Goal: Task Accomplishment & Management: Manage account settings

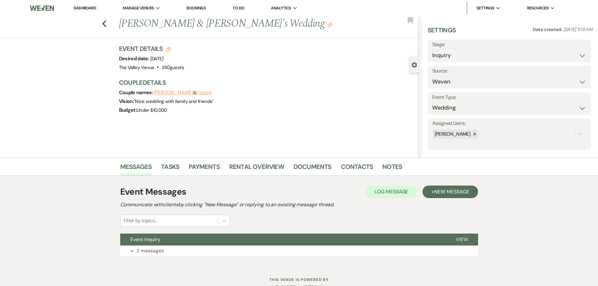
click at [88, 9] on link "Dashboard" at bounding box center [85, 8] width 23 height 6
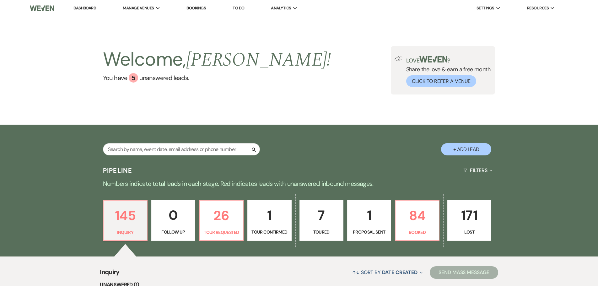
click at [477, 150] on button "+ Add Lead" at bounding box center [466, 149] width 50 height 12
select select "661"
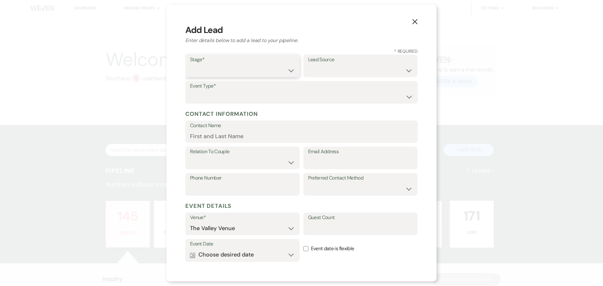
click at [275, 69] on select "Inquiry Follow Up Tour Requested Tour Confirmed Toured Proposal Sent Booked Lost" at bounding box center [242, 70] width 105 height 12
select select "7"
click at [190, 64] on select "Inquiry Follow Up Tour Requested Tour Confirmed Toured Proposal Sent Booked Lost" at bounding box center [242, 70] width 105 height 12
click at [316, 69] on select "Weven Venue Website Instagram Facebook Pinterest Google The Knot Wedding Wire H…" at bounding box center [360, 70] width 105 height 12
select select "12"
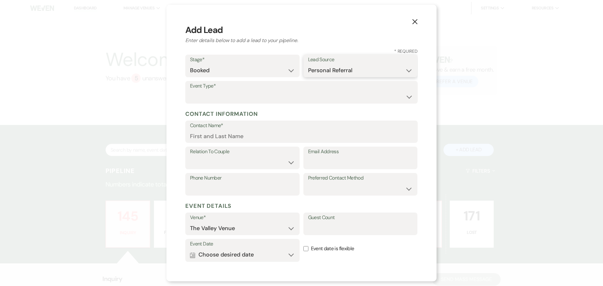
click at [308, 64] on select "Weven Venue Website Instagram Facebook Pinterest Google The Knot Wedding Wire H…" at bounding box center [360, 70] width 105 height 12
click at [239, 95] on select "Wedding Anniversary Party Baby Shower Bachelorette / Bachelor Party Birthday Pa…" at bounding box center [301, 97] width 223 height 12
select select "7"
click at [190, 91] on select "Wedding Anniversary Party Baby Shower Bachelorette / Bachelor Party Birthday Pa…" at bounding box center [301, 97] width 223 height 12
click at [233, 139] on input "Contact Name" at bounding box center [301, 136] width 223 height 12
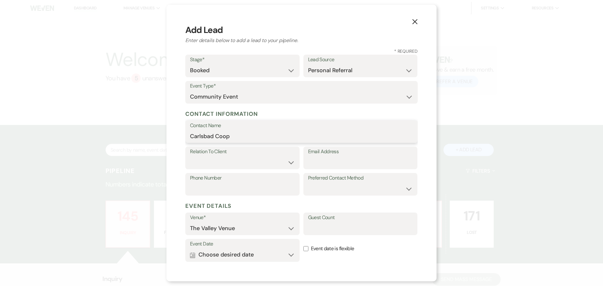
type input "Carlsbad Coop"
click at [252, 156] on label "Relation To Client" at bounding box center [242, 151] width 105 height 9
click at [253, 165] on select "Client Event Planner Parent of Client Family Member Friend Other" at bounding box center [242, 162] width 105 height 12
select select "1"
click at [190, 156] on select "Client Event Planner Parent of Client Family Member Friend Other" at bounding box center [242, 162] width 105 height 12
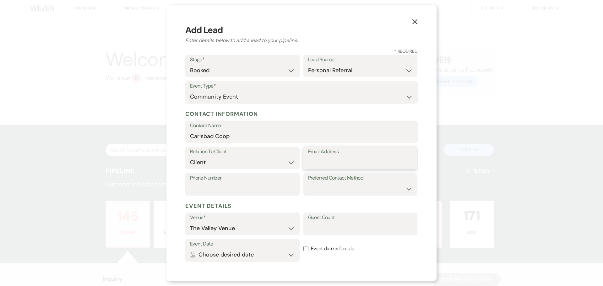
click at [345, 164] on input "Email Address" at bounding box center [360, 162] width 105 height 12
type input "[EMAIL_ADDRESS][DOMAIN_NAME]"
click at [281, 254] on button "Calendar Choose desired date Expand" at bounding box center [242, 255] width 105 height 13
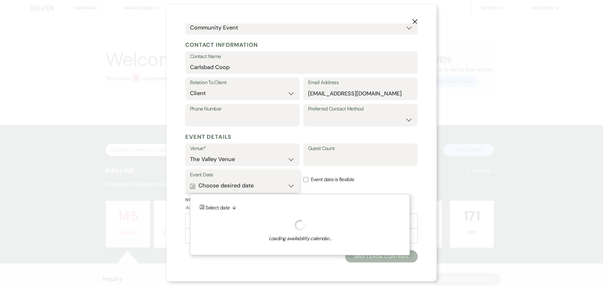
scroll to position [69, 0]
click at [392, 220] on icon "Next" at bounding box center [390, 221] width 3 height 4
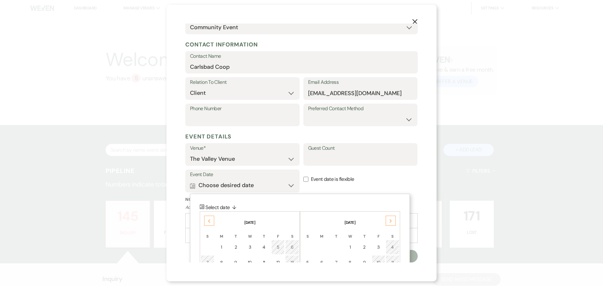
scroll to position [132, 0]
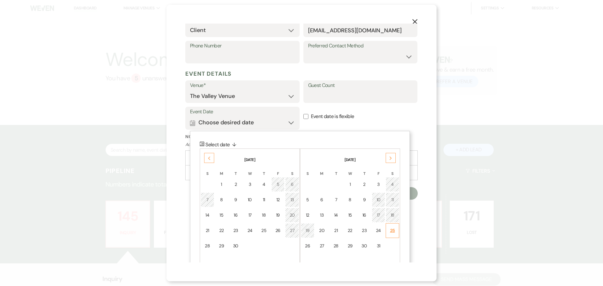
click at [396, 229] on td "25" at bounding box center [393, 230] width 14 height 15
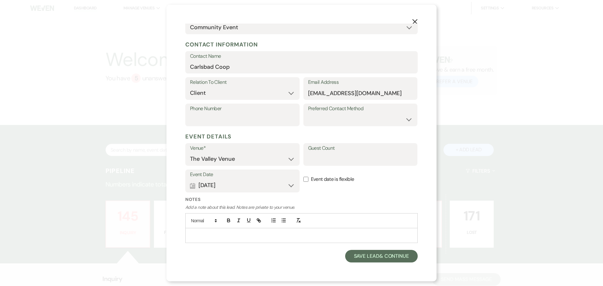
scroll to position [69, 0]
click at [387, 259] on button "Save Lead & Continue" at bounding box center [381, 256] width 73 height 13
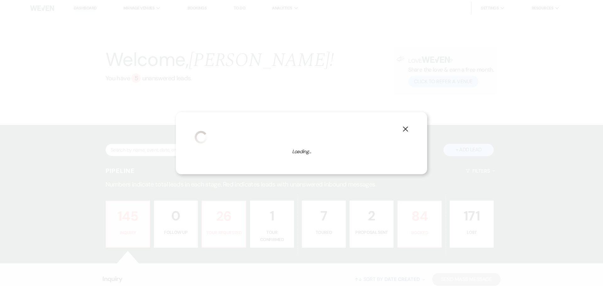
select select "7"
select select "661"
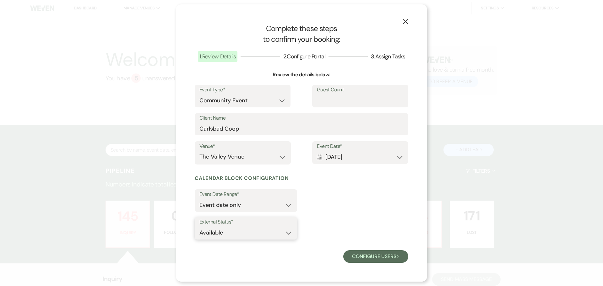
click at [211, 230] on select "Available Unavailable" at bounding box center [245, 233] width 93 height 12
select select "false"
click at [199, 227] on select "Available Unavailable" at bounding box center [245, 233] width 93 height 12
click at [379, 252] on button "Configure users Next" at bounding box center [375, 256] width 65 height 13
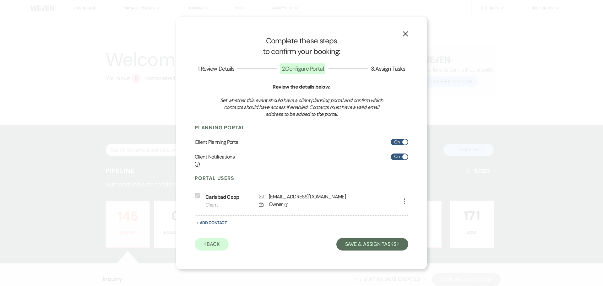
click at [377, 251] on div "X Complete these steps to confirm your booking: 1 . Review Details 2 . Configur…" at bounding box center [301, 143] width 251 height 253
click at [381, 242] on button "Save & Assign Tasks Next" at bounding box center [372, 244] width 72 height 13
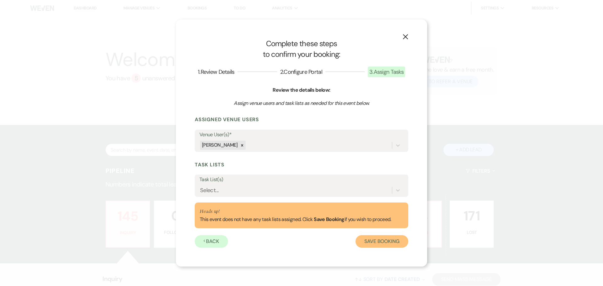
click at [390, 239] on button "Save Booking" at bounding box center [382, 241] width 53 height 13
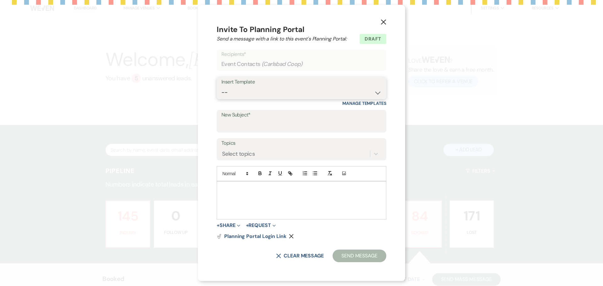
click at [239, 92] on select "-- Weven Planning Portal Introduction (Booked Events) Initial Inquiry Response …" at bounding box center [301, 92] width 160 height 12
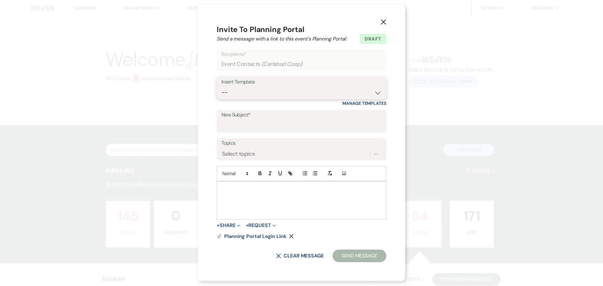
select select "978"
click at [221, 86] on select "-- Weven Planning Portal Introduction (Booked Events) Initial Inquiry Response …" at bounding box center [301, 92] width 160 height 12
type input "Booking your event!"
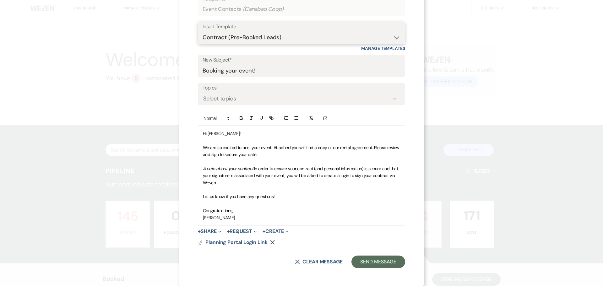
scroll to position [51, 0]
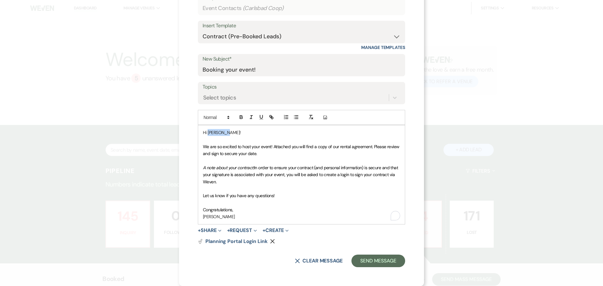
drag, startPoint x: 229, startPoint y: 133, endPoint x: 206, endPoint y: 133, distance: 23.2
click at [206, 133] on p "Hi Carlsbad!" at bounding box center [301, 132] width 197 height 7
click at [218, 230] on icon "Expand" at bounding box center [219, 230] width 3 height 3
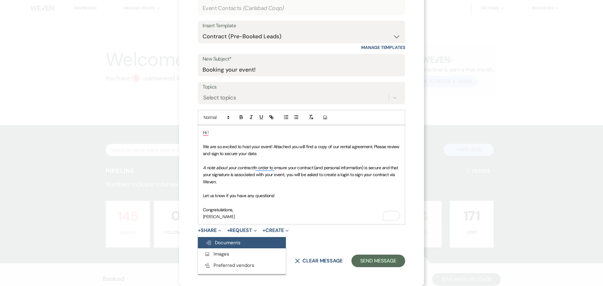
click at [235, 242] on span "Doc Upload Documents" at bounding box center [222, 243] width 35 height 6
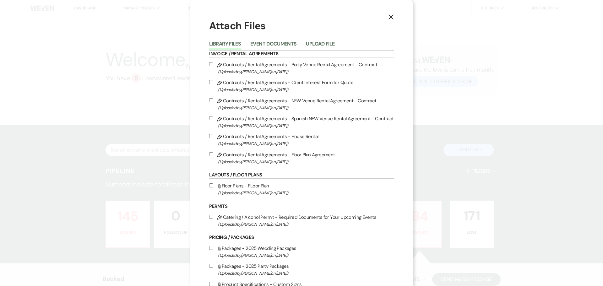
click at [210, 100] on input "Pencil Contracts / Rental Agreements - NEW Venue Rental Agreement - Contract (U…" at bounding box center [211, 100] width 4 height 4
checkbox input "true"
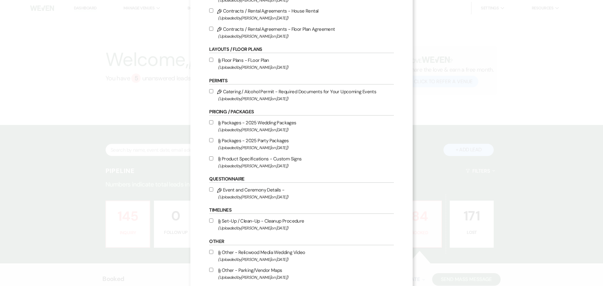
scroll to position [244, 0]
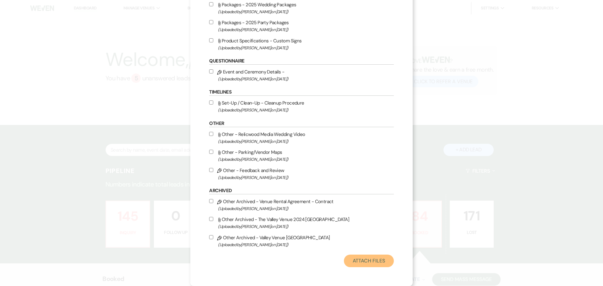
click at [364, 262] on button "Attach Files" at bounding box center [369, 261] width 50 height 13
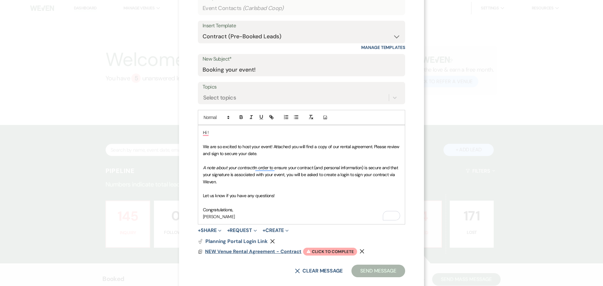
click at [259, 252] on span "NEW Venue Rental Agreement - Contract" at bounding box center [253, 251] width 96 height 6
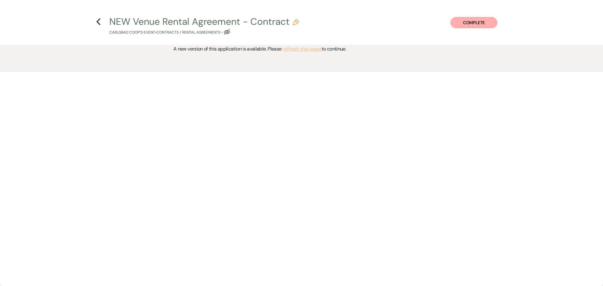
click at [295, 47] on button "refresh this page" at bounding box center [302, 49] width 39 height 8
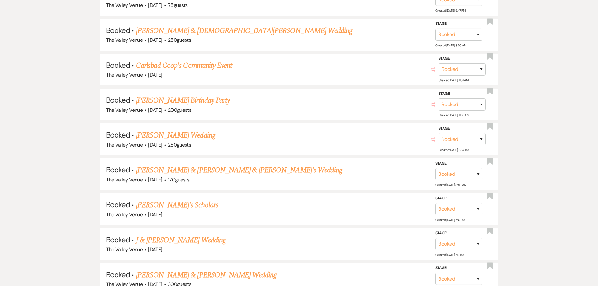
scroll to position [565, 0]
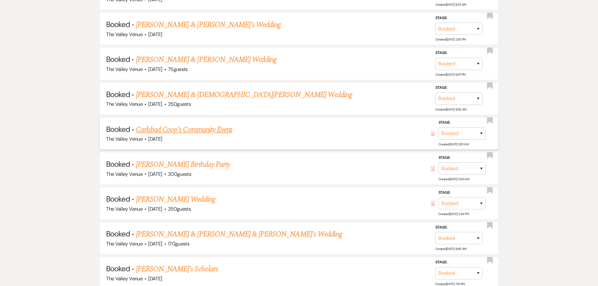
click at [193, 133] on link "Carlsbad Coop's Community Event" at bounding box center [184, 129] width 96 height 11
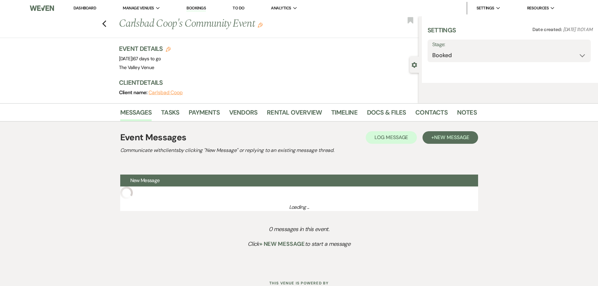
select select "12"
select select "7"
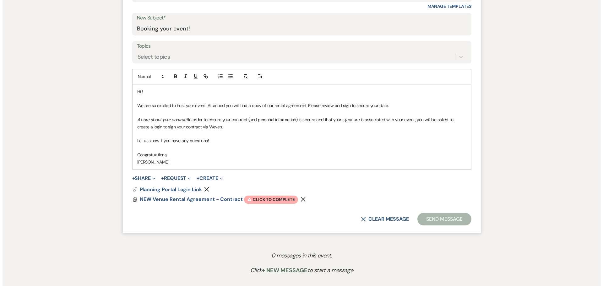
scroll to position [346, 0]
click at [203, 198] on span "NEW Venue Rental Agreement - Contract" at bounding box center [188, 198] width 103 height 7
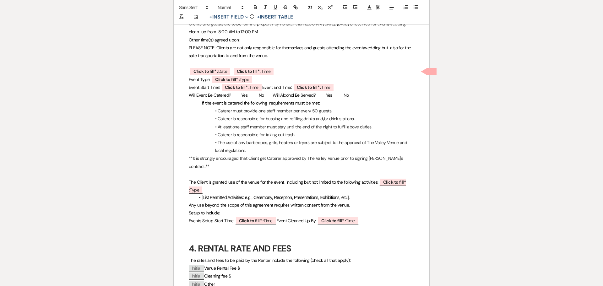
scroll to position [314, 0]
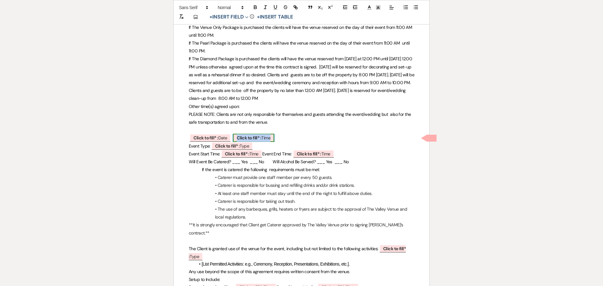
click at [238, 139] on p "﻿ Click to fill* : Date ﻿ ﻿ Click to fill* : Time ﻿" at bounding box center [302, 138] width 226 height 8
click at [225, 139] on span "Click to fill* : Date" at bounding box center [210, 138] width 41 height 8
select select "owner"
select select "Date"
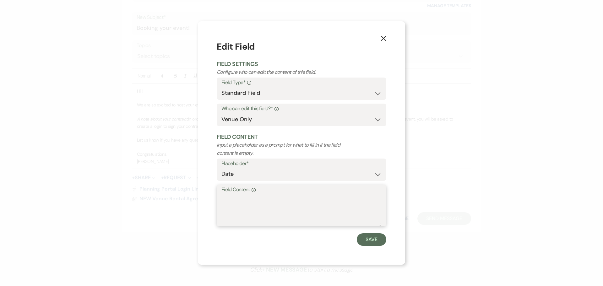
click at [266, 204] on textarea "Field Content Info" at bounding box center [301, 209] width 160 height 31
type textarea "[DATE]"
click at [383, 234] on button "Save" at bounding box center [372, 239] width 30 height 13
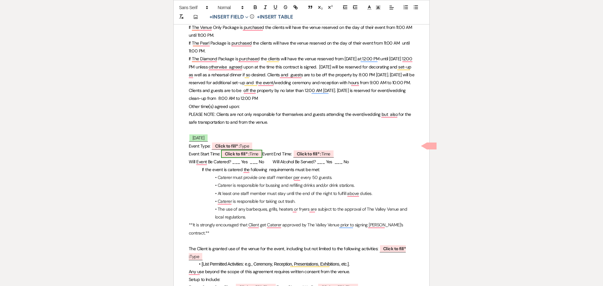
click at [258, 156] on span "Click to fill* : Time" at bounding box center [241, 154] width 41 height 8
select select "owner"
select select "Time"
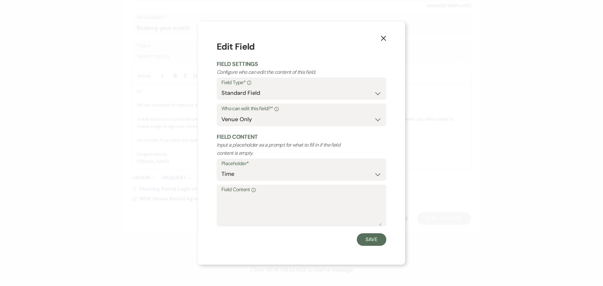
click at [264, 193] on label "Field Content Info" at bounding box center [301, 189] width 160 height 9
click at [264, 194] on textarea "Field Content Info" at bounding box center [301, 209] width 160 height 31
type textarea "TBD"
click at [377, 243] on button "Save" at bounding box center [372, 239] width 30 height 13
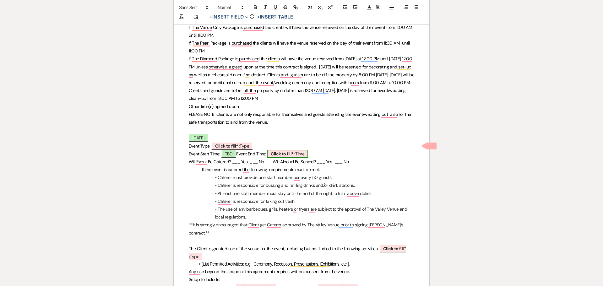
click at [304, 154] on span "Click to fill* : Time" at bounding box center [287, 154] width 41 height 8
select select "owner"
select select "Time"
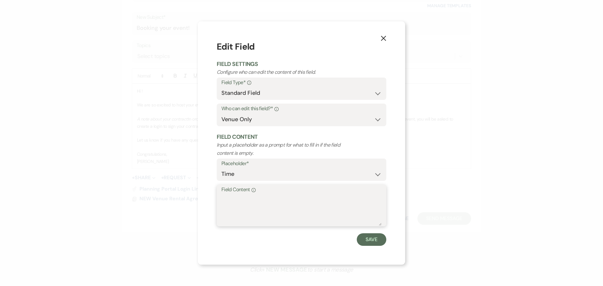
click at [306, 205] on textarea "Field Content Info" at bounding box center [301, 209] width 160 height 31
type textarea "11 pm"
click at [374, 240] on button "Save" at bounding box center [372, 239] width 30 height 13
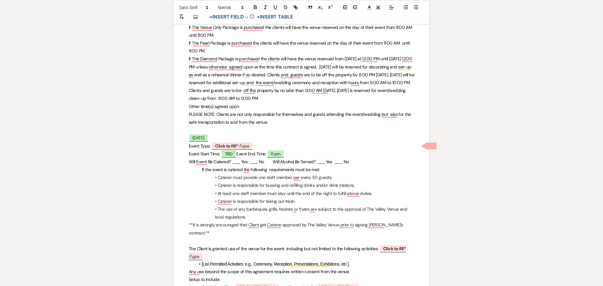
click at [265, 147] on p "Event Type: ﻿ Click to fill* : Type ﻿" at bounding box center [302, 146] width 226 height 8
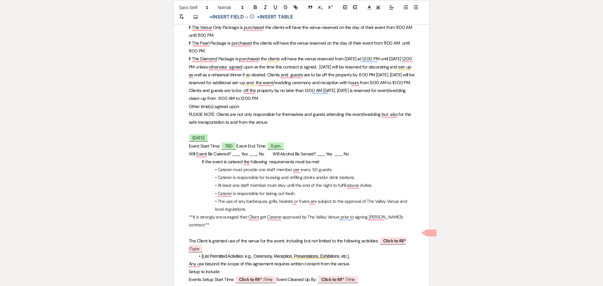
click at [236, 155] on span "Will Event Be Catered? ___ Yes ___ No Will Alcohol Be Served? ___ Yes ___ No" at bounding box center [269, 154] width 160 height 6
click at [341, 154] on span "Will Event Be Catered? _x__ Yes ___ No Will Alcohol Be Served? ___ Yes ___ No" at bounding box center [270, 154] width 162 height 6
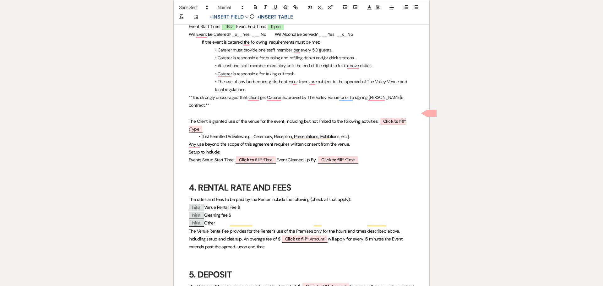
scroll to position [440, 0]
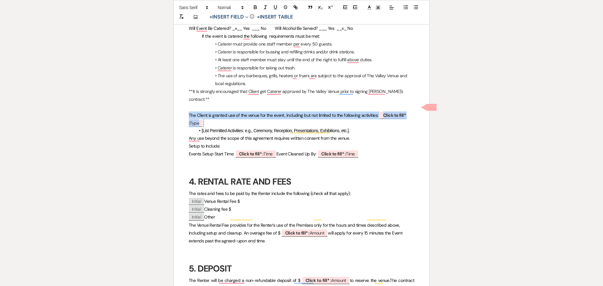
drag, startPoint x: 213, startPoint y: 115, endPoint x: 186, endPoint y: 108, distance: 28.2
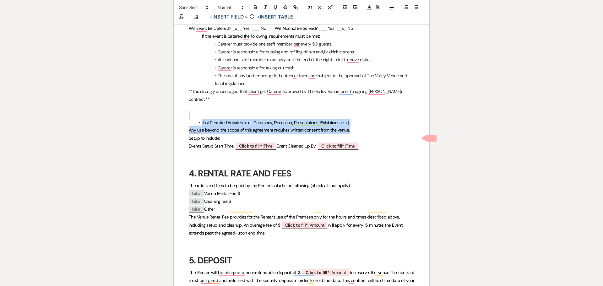
drag, startPoint x: 357, startPoint y: 124, endPoint x: 193, endPoint y: 104, distance: 164.8
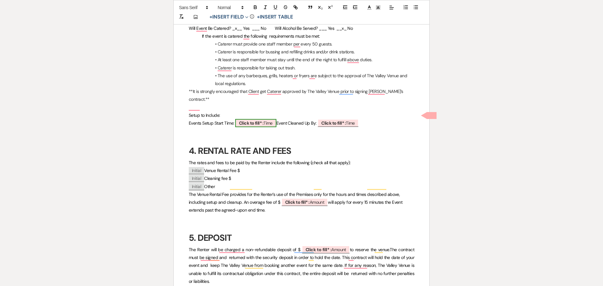
click at [270, 119] on span "Click to fill* : Time" at bounding box center [255, 123] width 41 height 8
select select "owner"
select select "Time"
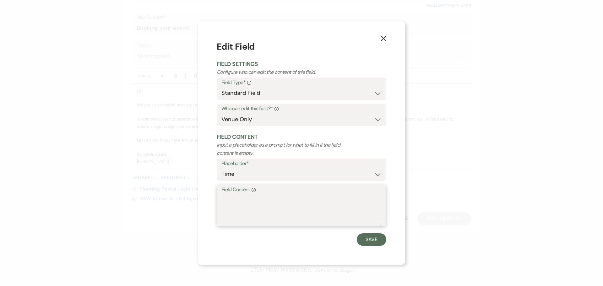
click at [280, 208] on textarea "Field Content Info" at bounding box center [301, 209] width 160 height 31
type textarea "7 am on [DATE]"
click at [372, 242] on button "Save" at bounding box center [372, 239] width 30 height 13
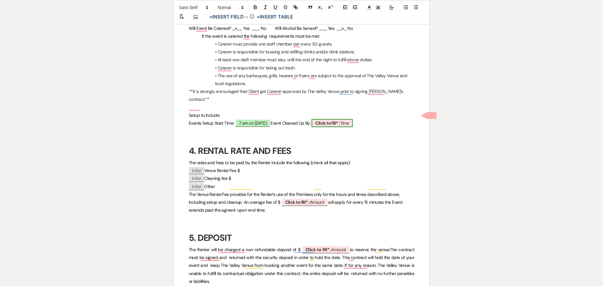
click at [353, 119] on span "Click to fill* : Time" at bounding box center [332, 123] width 41 height 8
select select "owner"
select select "Time"
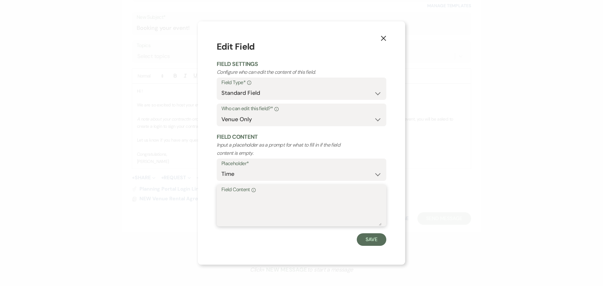
click at [335, 207] on textarea "Field Content Info" at bounding box center [301, 209] width 160 height 31
type textarea "11:59 pm on [DATE]"
click at [377, 242] on button "Save" at bounding box center [372, 239] width 30 height 13
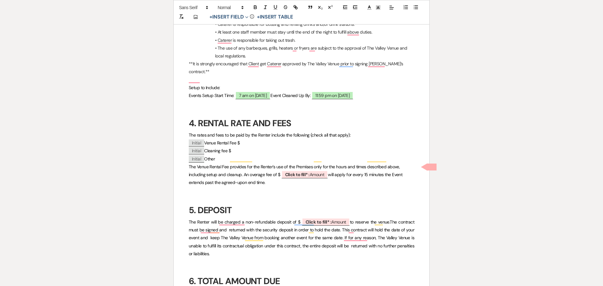
scroll to position [534, 0]
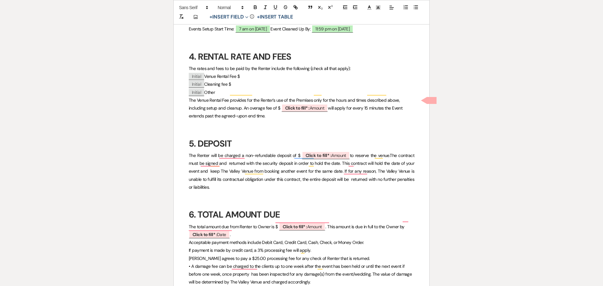
click at [253, 73] on p "﻿ Initial ﻿ Venue Rental Fee $" at bounding box center [302, 77] width 226 height 8
click at [235, 80] on p "﻿ Initial ﻿ Cleaning fee $" at bounding box center [302, 84] width 226 height 8
drag, startPoint x: 239, startPoint y: 77, endPoint x: 201, endPoint y: 79, distance: 37.8
click at [201, 80] on p "﻿ Initial ﻿ Cleaning fee $" at bounding box center [302, 84] width 226 height 8
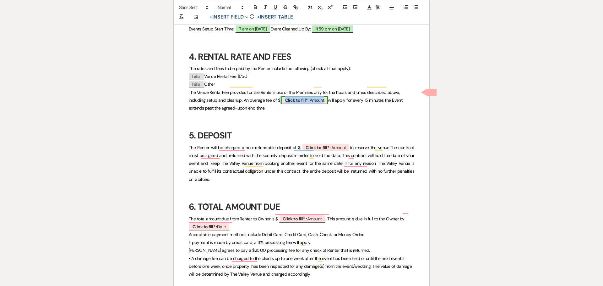
click at [316, 96] on span "Click to fill* : Amount" at bounding box center [304, 100] width 47 height 8
select select "owner"
select select "Amount"
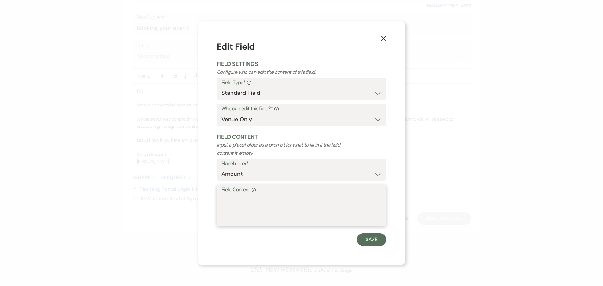
click at [346, 207] on textarea "Field Content Info" at bounding box center [301, 209] width 160 height 31
type textarea "20"
click at [378, 243] on button "Save" at bounding box center [372, 239] width 30 height 13
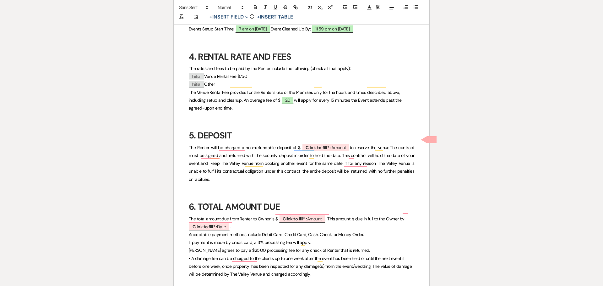
click at [344, 145] on span "The contract must be signed and returned with the security deposit in order to …" at bounding box center [302, 163] width 226 height 37
click at [343, 144] on span "Click to fill* : Amount" at bounding box center [326, 148] width 48 height 8
select select "owner"
select select "Amount"
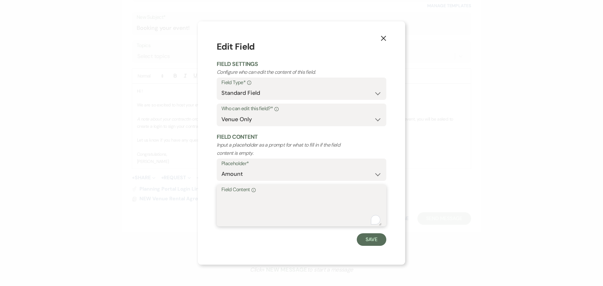
click at [320, 196] on textarea "Field Content Info" at bounding box center [301, 209] width 160 height 31
type textarea "250"
click at [372, 242] on button "Save" at bounding box center [372, 239] width 30 height 13
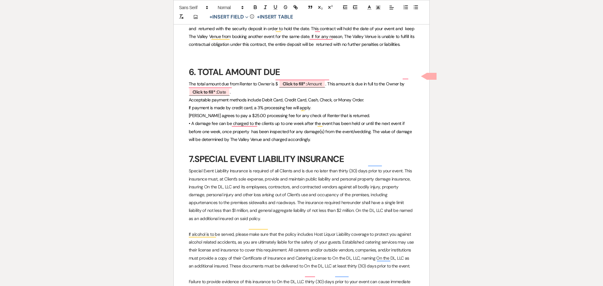
scroll to position [691, 0]
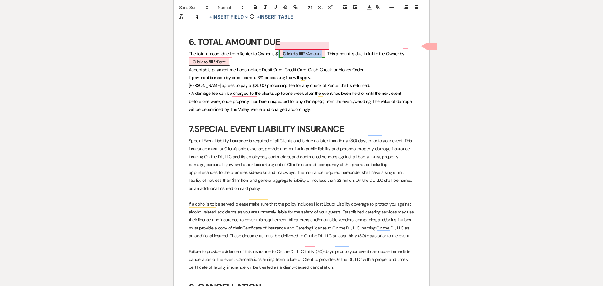
click at [319, 50] on span "Click to fill* : Amount" at bounding box center [302, 54] width 47 height 8
select select "owner"
select select "Amount"
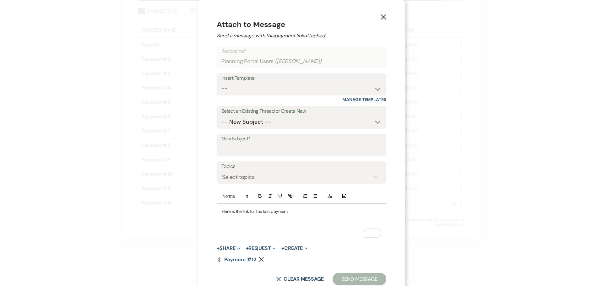
click at [235, 142] on label "New Subject*" at bounding box center [301, 138] width 160 height 9
click at [235, 144] on input "New Subject*" at bounding box center [301, 150] width 160 height 12
type input "Last payment link"
click at [359, 277] on button "Send Message" at bounding box center [360, 279] width 54 height 13
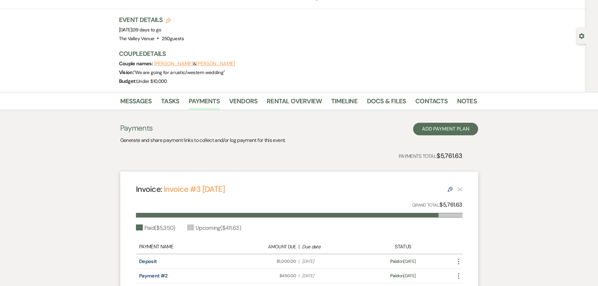
scroll to position [26, 0]
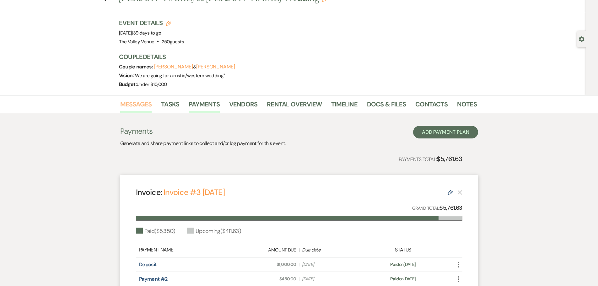
click at [138, 108] on link "Messages" at bounding box center [136, 106] width 32 height 14
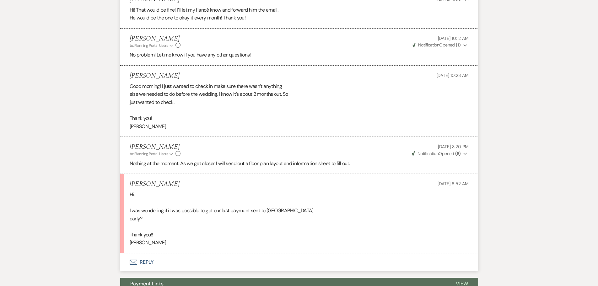
scroll to position [1564, 0]
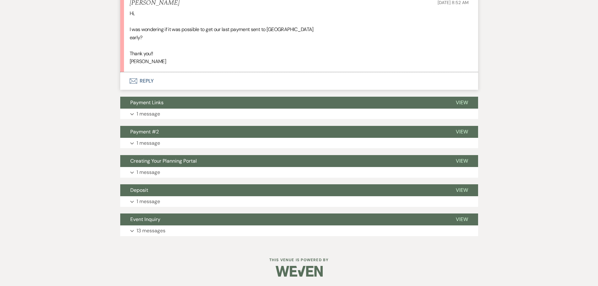
click at [149, 78] on button "Envelope Reply" at bounding box center [299, 81] width 358 height 18
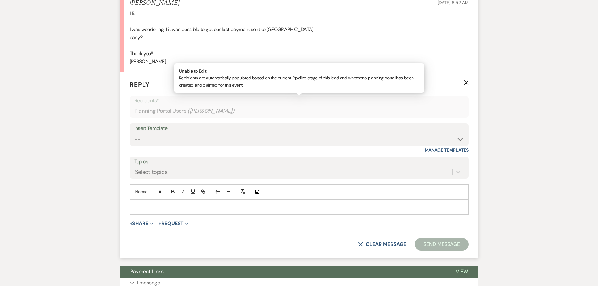
scroll to position [1586, 0]
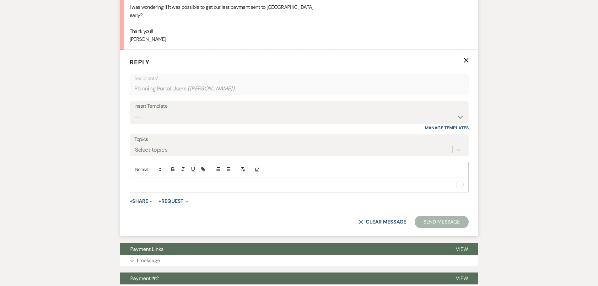
click at [181, 183] on p "To enrich screen reader interactions, please activate Accessibility in Grammarl…" at bounding box center [299, 184] width 329 height 7
click at [443, 219] on button "Send Message" at bounding box center [442, 222] width 54 height 13
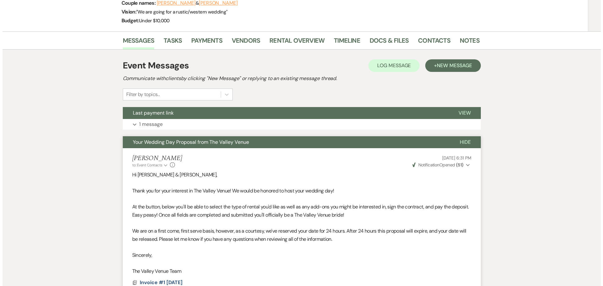
scroll to position [0, 0]
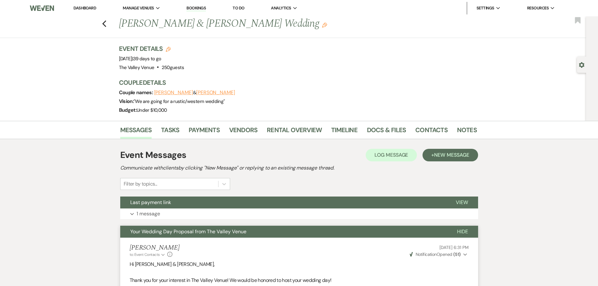
click at [83, 9] on link "Dashboard" at bounding box center [85, 7] width 23 height 5
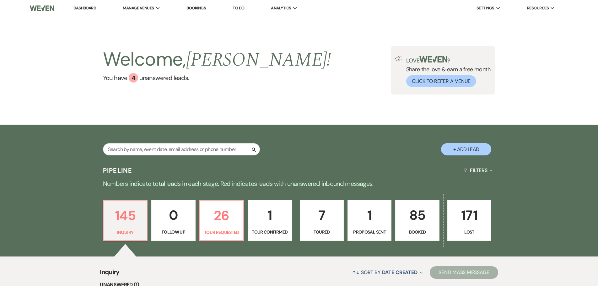
click at [470, 149] on button "+ Add Lead" at bounding box center [466, 149] width 50 height 12
select select "661"
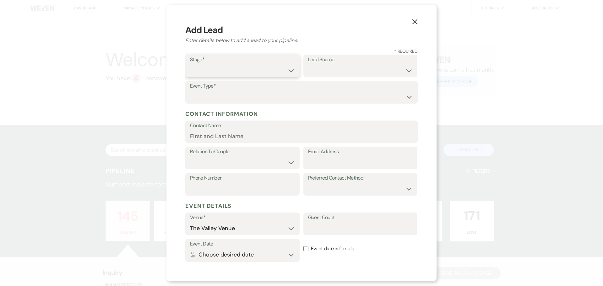
click at [257, 68] on select "Inquiry Follow Up Tour Requested Tour Confirmed Toured Proposal Sent Booked Lost" at bounding box center [242, 70] width 105 height 12
select select "1"
click at [190, 64] on select "Inquiry Follow Up Tour Requested Tour Confirmed Toured Proposal Sent Booked Lost" at bounding box center [242, 70] width 105 height 12
click at [254, 93] on select "Wedding Anniversary Party Baby Shower Bachelorette / Bachelor Party Birthday Pa…" at bounding box center [301, 97] width 223 height 12
select select "4"
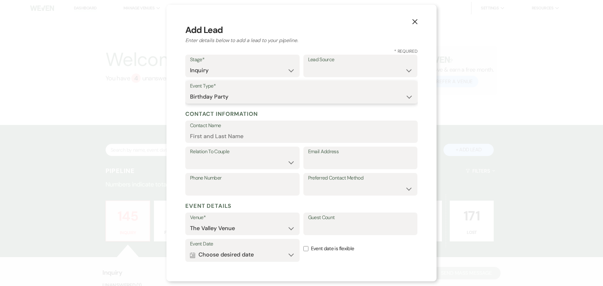
click at [190, 91] on select "Wedding Anniversary Party Baby Shower Bachelorette / Bachelor Party Birthday Pa…" at bounding box center [301, 97] width 223 height 12
click at [230, 136] on input "Contact Name" at bounding box center [301, 136] width 223 height 12
type input "Jeri Patton"
click at [236, 159] on select "Client Event Planner Parent of Client Family Member Friend Other" at bounding box center [242, 162] width 105 height 12
select select "1"
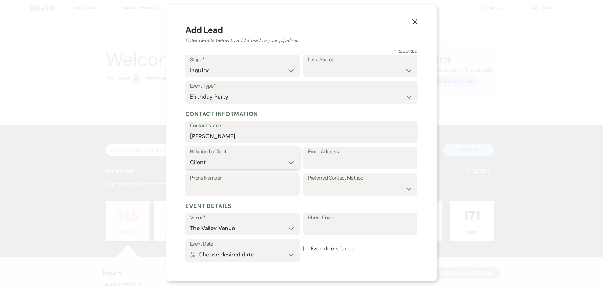
click at [190, 156] on select "Client Event Planner Parent of Client Family Member Friend Other" at bounding box center [242, 162] width 105 height 12
click at [338, 161] on input "Email Address" at bounding box center [360, 162] width 105 height 12
type input "bellaelenasmom@outlook.com"
click at [225, 192] on input "Phone Number" at bounding box center [242, 189] width 105 height 12
type input "5753613563"
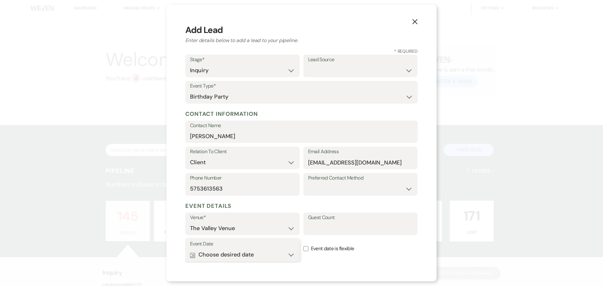
drag, startPoint x: 201, startPoint y: 253, endPoint x: 194, endPoint y: 254, distance: 7.3
click at [200, 253] on button "Calendar Choose desired date Expand" at bounding box center [242, 255] width 105 height 13
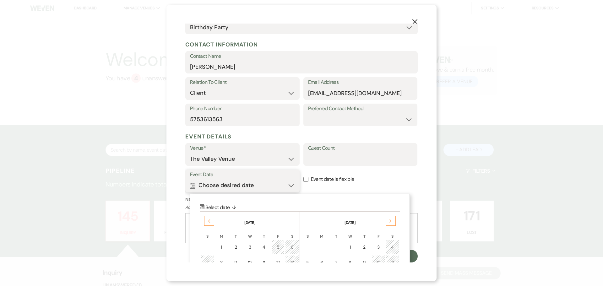
scroll to position [149, 0]
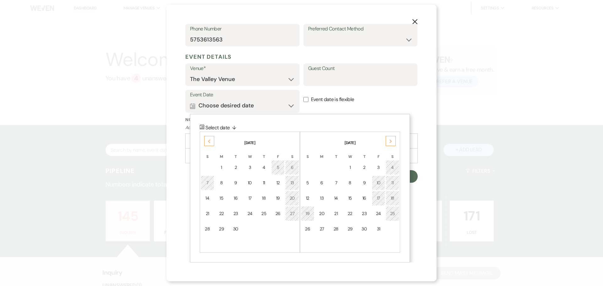
click at [388, 139] on div "Next" at bounding box center [391, 141] width 10 height 10
click at [387, 183] on td "13" at bounding box center [392, 183] width 14 height 15
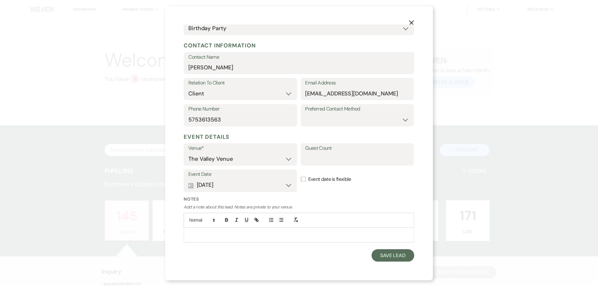
scroll to position [69, 0]
click at [396, 253] on button "Save Lead" at bounding box center [396, 256] width 43 height 13
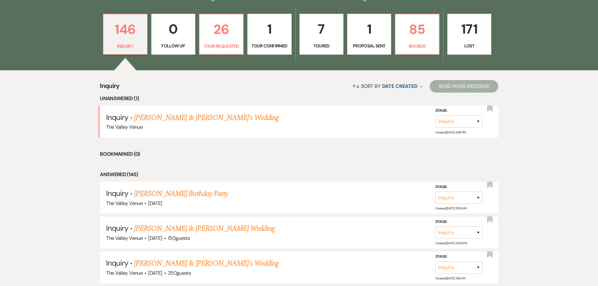
scroll to position [188, 0]
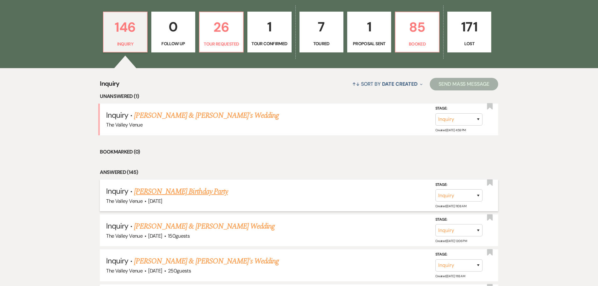
click at [167, 194] on link "Jeri Patton's Birthday Party" at bounding box center [181, 191] width 94 height 11
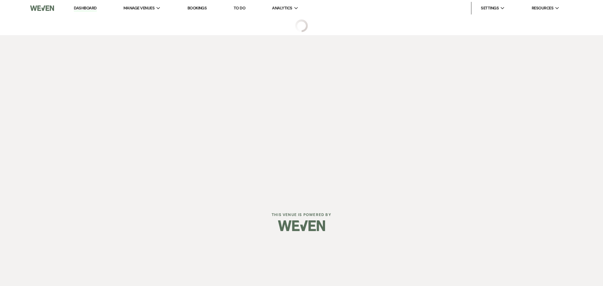
select select "4"
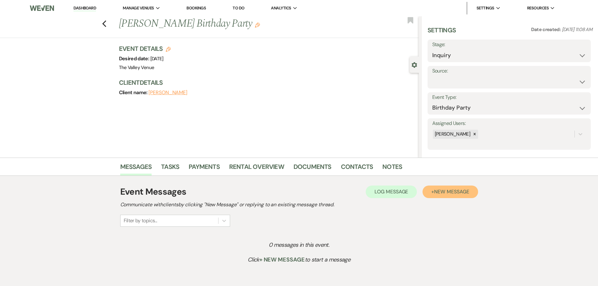
click at [465, 195] on button "+ New Message" at bounding box center [450, 192] width 55 height 13
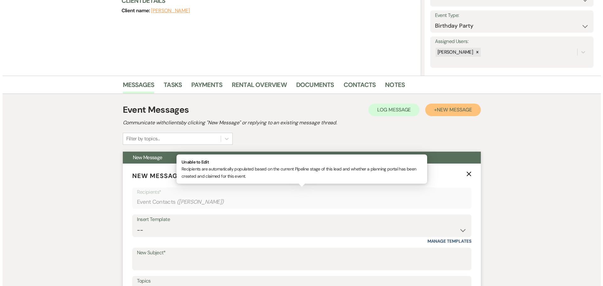
scroll to position [239, 0]
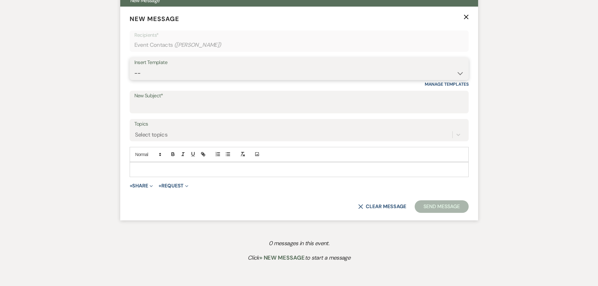
click at [155, 68] on select "-- Weven Planning Portal Introduction (Booked Events) Initial Inquiry Response …" at bounding box center [299, 73] width 330 height 12
click at [134, 67] on select "-- Weven Planning Portal Introduction (Booked Events) Initial Inquiry Response …" at bounding box center [299, 73] width 330 height 12
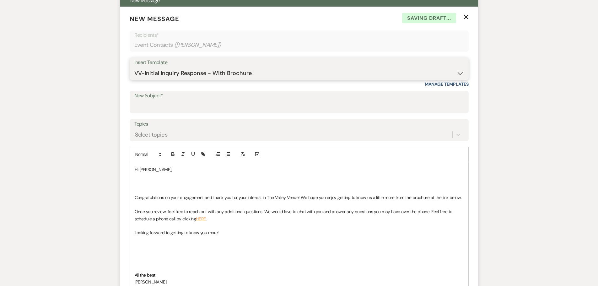
click at [216, 74] on select "-- Weven Planning Portal Introduction (Booked Events) Initial Inquiry Response …" at bounding box center [299, 73] width 330 height 12
click at [134, 67] on select "-- Weven Planning Portal Introduction (Booked Events) Initial Inquiry Response …" at bounding box center [299, 73] width 330 height 12
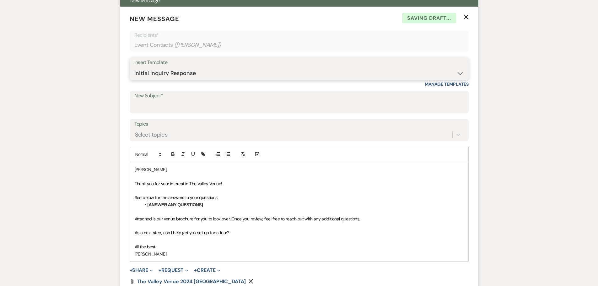
click at [174, 74] on select "-- Weven Planning Portal Introduction (Booked Events) Initial Inquiry Response …" at bounding box center [299, 73] width 330 height 12
select select "2402"
click at [134, 67] on select "-- Weven Planning Portal Introduction (Booked Events) Initial Inquiry Response …" at bounding box center [299, 73] width 330 height 12
type input "You Want a Party at The Valley Venue"
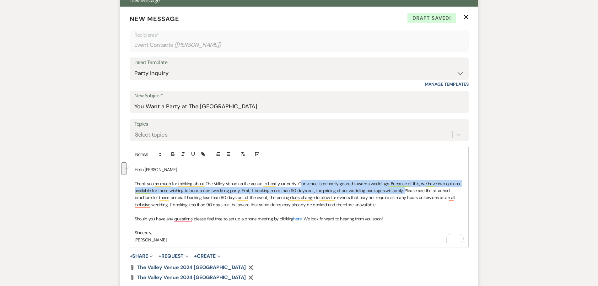
drag, startPoint x: 302, startPoint y: 184, endPoint x: 402, endPoint y: 193, distance: 100.9
click at [402, 193] on p "Thank you so much for thinking about The Valley Venue as the venue to host your…" at bounding box center [299, 194] width 329 height 28
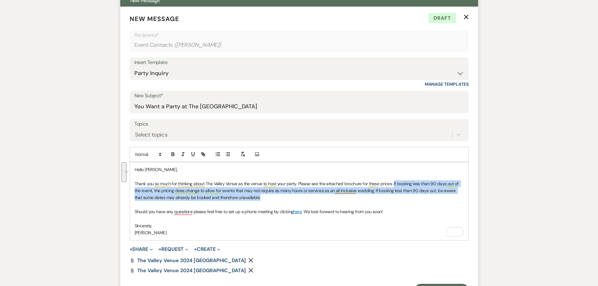
drag, startPoint x: 393, startPoint y: 183, endPoint x: 377, endPoint y: 197, distance: 21.1
click at [377, 197] on p "Thank you so much for thinking about The Valley Venue as the venue to host your…" at bounding box center [299, 190] width 329 height 21
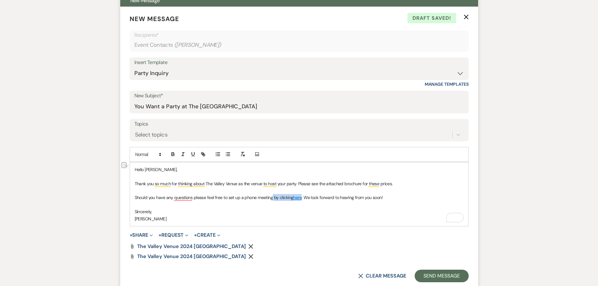
drag, startPoint x: 301, startPoint y: 199, endPoint x: 272, endPoint y: 199, distance: 28.9
click at [272, 199] on p "Should you have any questions please feel free to set up a phone meeting by cli…" at bounding box center [299, 197] width 329 height 7
click at [248, 247] on icon "Remove" at bounding box center [250, 246] width 5 height 5
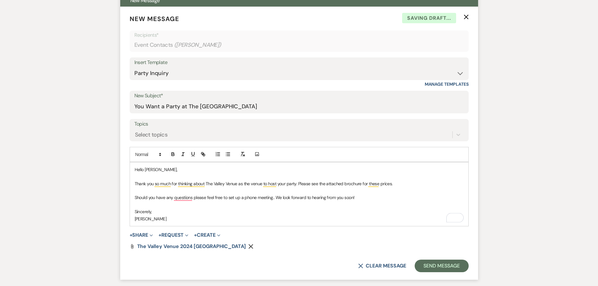
click at [249, 246] on use "button" at bounding box center [251, 246] width 5 height 5
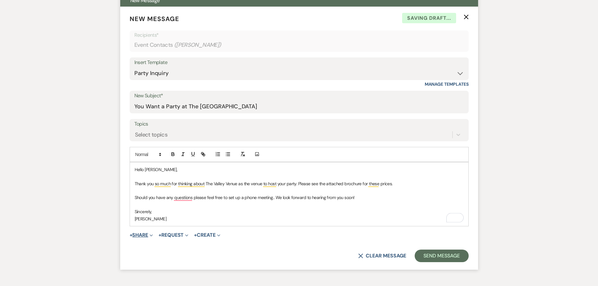
click at [150, 235] on button "+ Share Expand" at bounding box center [142, 235] width 24 height 5
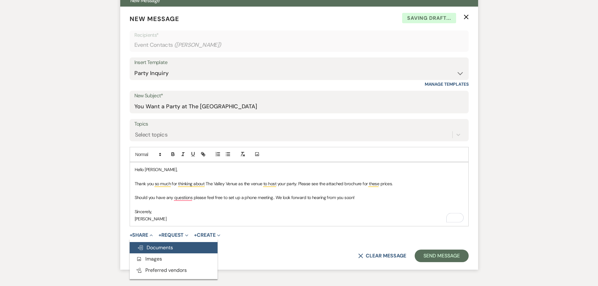
click at [164, 246] on span "Doc Upload Documents" at bounding box center [155, 247] width 36 height 7
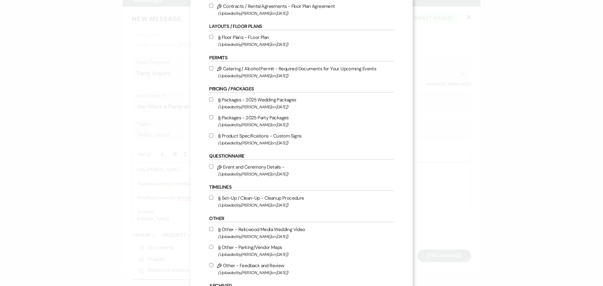
scroll to position [157, 0]
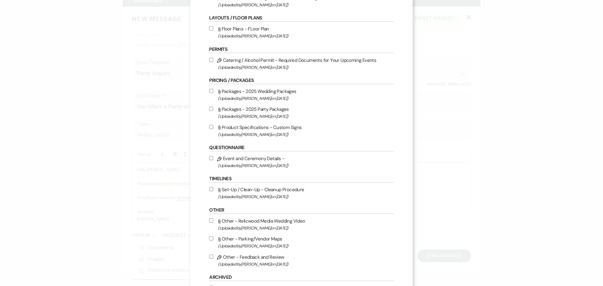
click at [212, 109] on input "Attach File Packages - 2025 Party Packages (Uploaded by Danelle Middleton on Ma…" at bounding box center [211, 109] width 4 height 4
checkbox input "true"
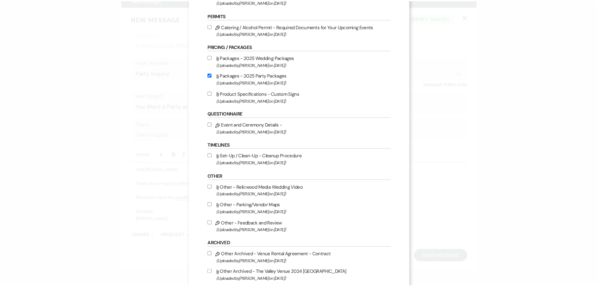
scroll to position [244, 0]
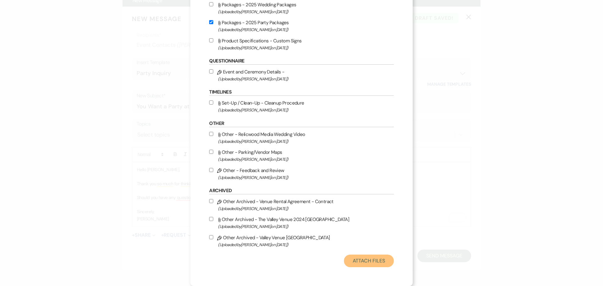
click at [373, 261] on button "Attach Files" at bounding box center [369, 261] width 50 height 13
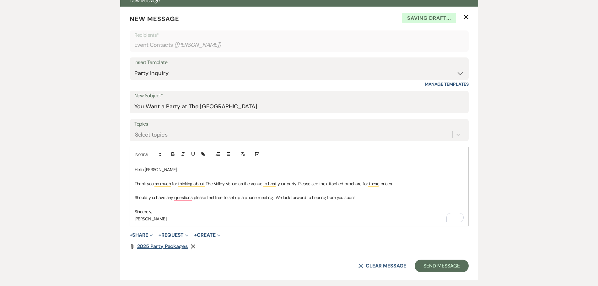
click at [169, 248] on span "2025 Party Packages" at bounding box center [162, 246] width 51 height 7
click at [444, 266] on button "Send Message" at bounding box center [442, 266] width 54 height 13
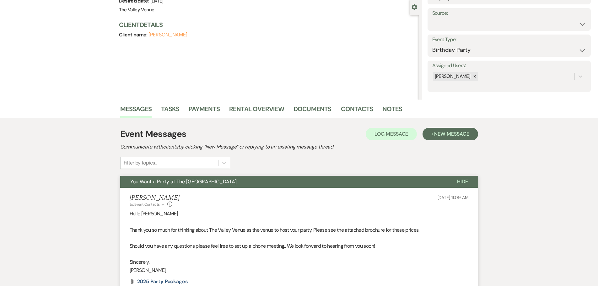
scroll to position [0, 0]
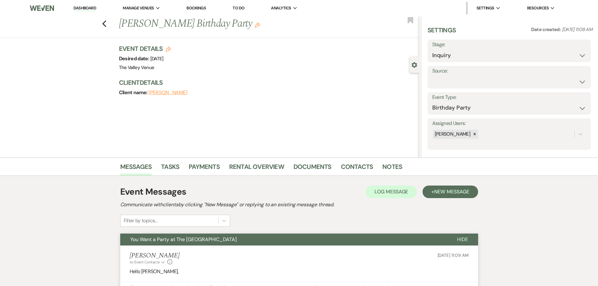
click at [87, 9] on link "Dashboard" at bounding box center [85, 8] width 23 height 6
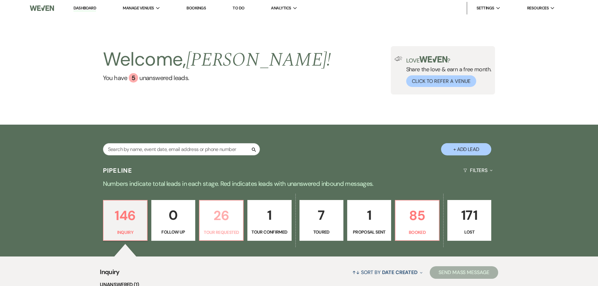
click at [230, 225] on p "26" at bounding box center [222, 215] width 36 height 21
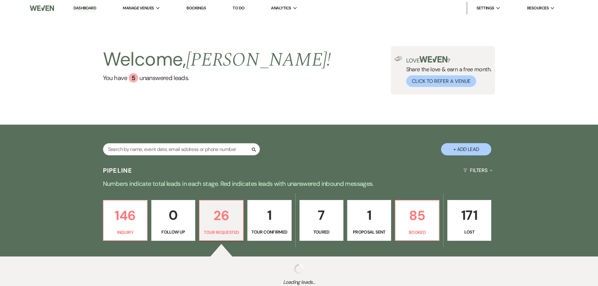
select select "2"
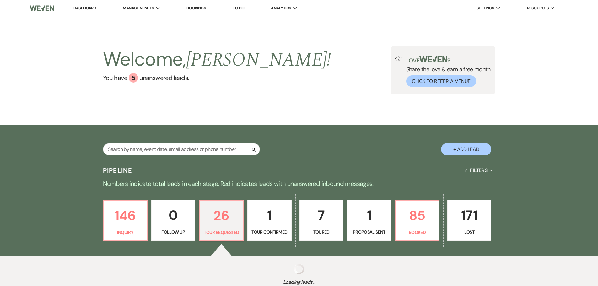
select select "2"
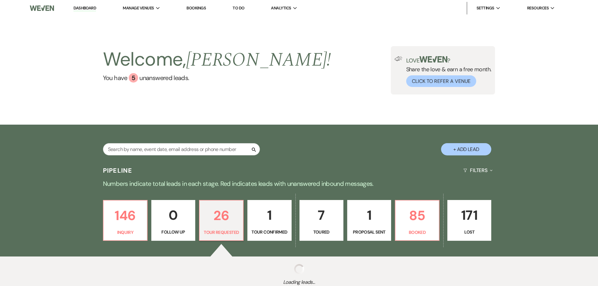
select select "2"
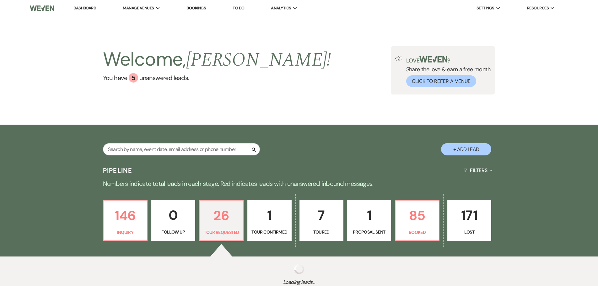
select select "2"
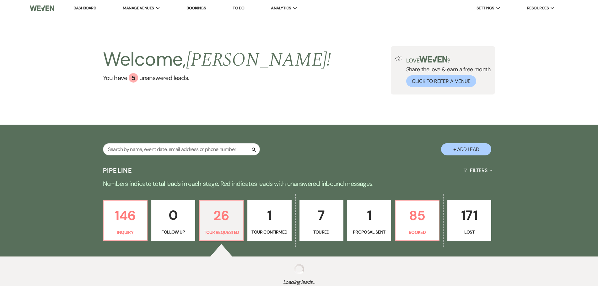
select select "2"
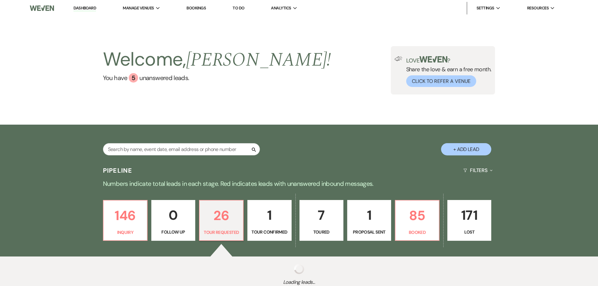
select select "2"
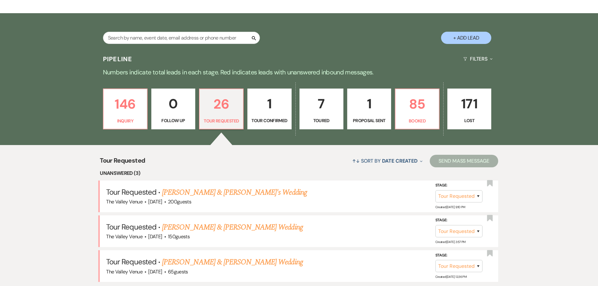
scroll to position [251, 0]
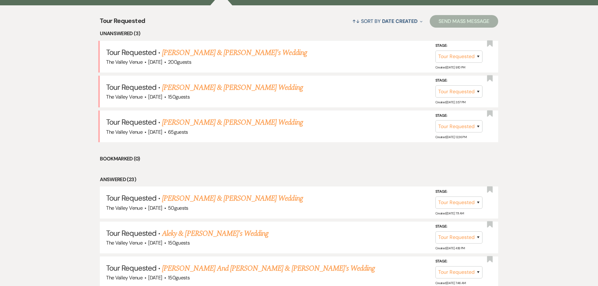
click at [208, 121] on link "Simon Armijo & Jayde Bonnell's Wedding" at bounding box center [232, 122] width 141 height 11
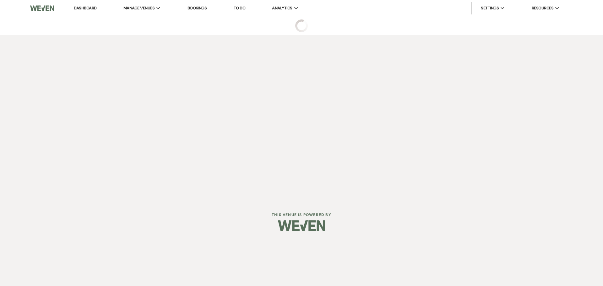
select select "2"
select select "1"
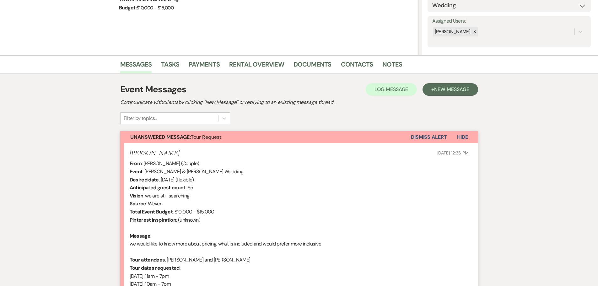
scroll to position [187, 0]
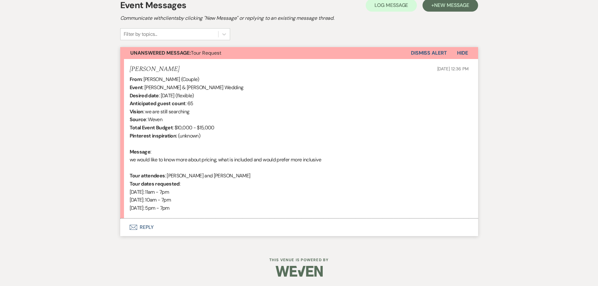
click at [145, 230] on button "Envelope Reply" at bounding box center [299, 228] width 358 height 18
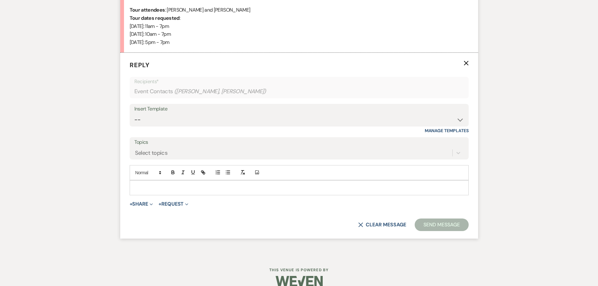
scroll to position [355, 0]
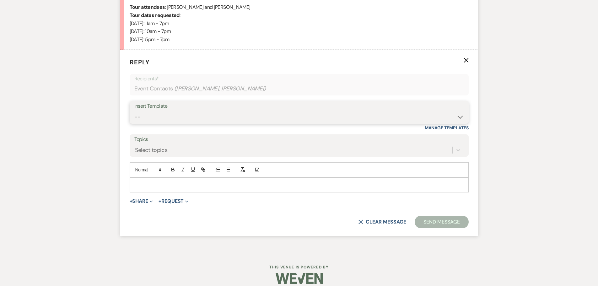
click at [170, 117] on select "-- Weven Planning Portal Introduction (Booked Events) Initial Inquiry Response …" at bounding box center [299, 117] width 330 height 12
select select "2334"
click at [134, 111] on select "-- Weven Planning Portal Introduction (Booked Events) Initial Inquiry Response …" at bounding box center [299, 117] width 330 height 12
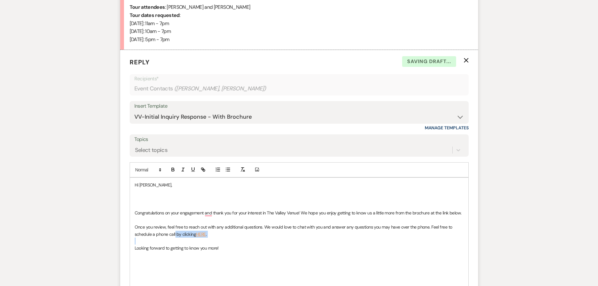
drag, startPoint x: 210, startPoint y: 236, endPoint x: 175, endPoint y: 236, distance: 35.2
click at [175, 236] on div "Hi Jayde, Congratulations on your engagement and thank you for your interest in…" at bounding box center [299, 241] width 339 height 127
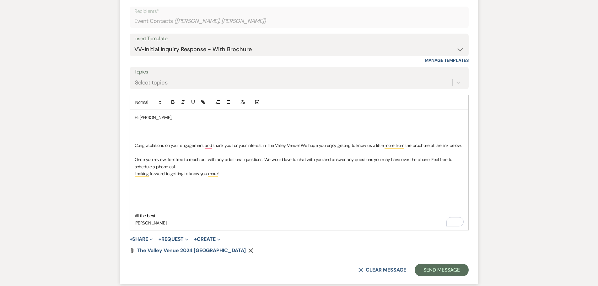
scroll to position [478, 0]
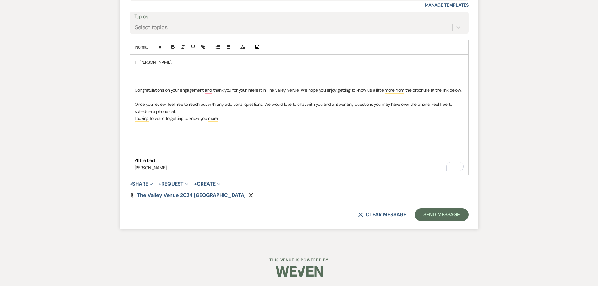
click at [248, 195] on icon "Remove" at bounding box center [250, 195] width 5 height 5
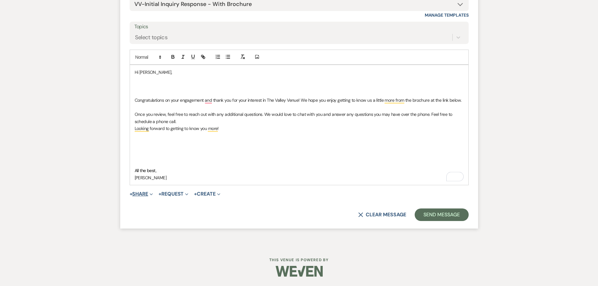
click at [151, 192] on span "Expand" at bounding box center [150, 194] width 5 height 7
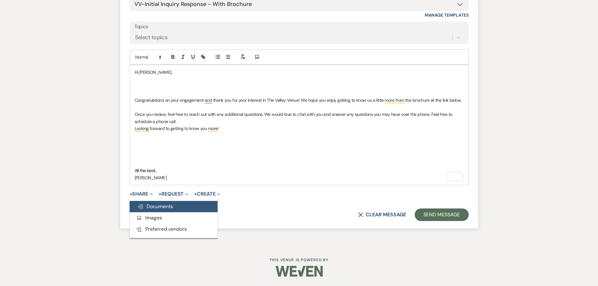
click at [169, 208] on span "Doc Upload Documents" at bounding box center [155, 206] width 36 height 7
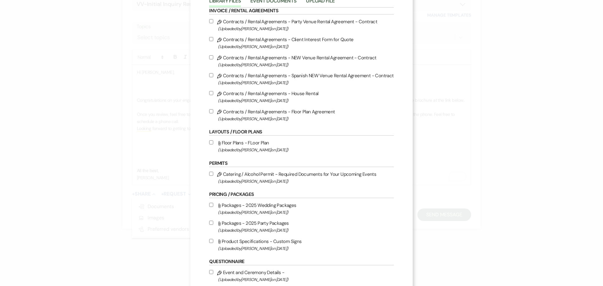
scroll to position [126, 0]
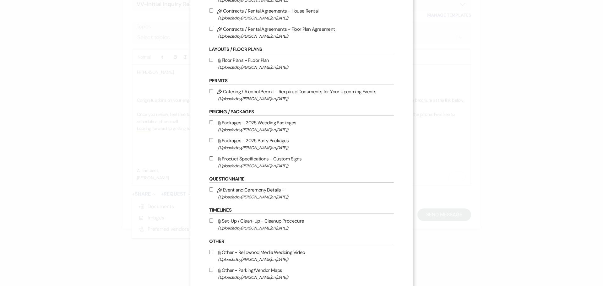
click at [209, 123] on input "Attach File Packages - 2025 Wedding Packages (Uploaded by Danelle Middleton on …" at bounding box center [211, 122] width 4 height 4
checkbox input "true"
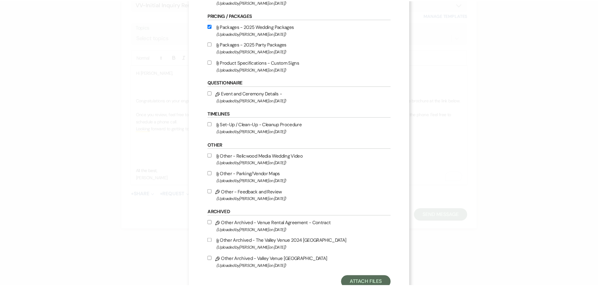
scroll to position [244, 0]
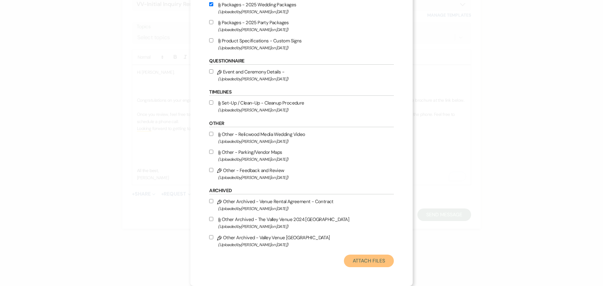
click at [367, 262] on button "Attach Files" at bounding box center [369, 261] width 50 height 13
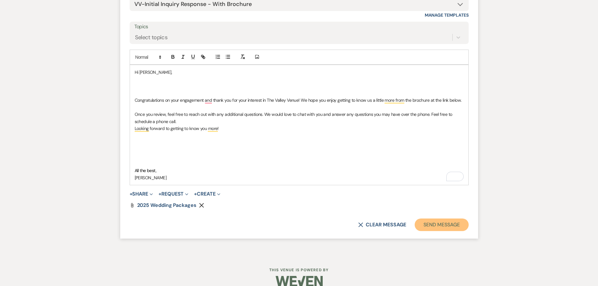
click at [455, 227] on button "Send Message" at bounding box center [442, 225] width 54 height 13
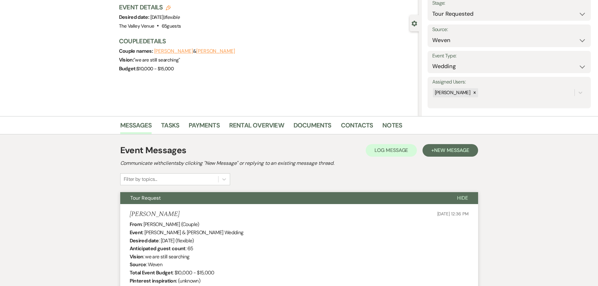
scroll to position [0, 0]
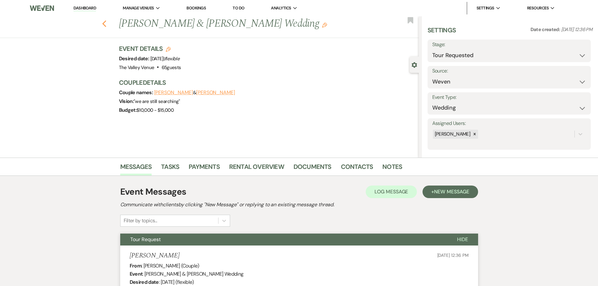
click at [107, 22] on icon "Previous" at bounding box center [104, 24] width 5 height 8
select select "2"
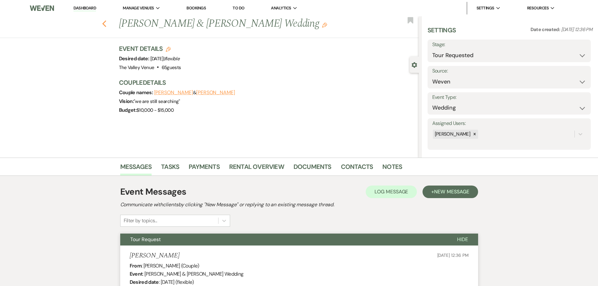
select select "2"
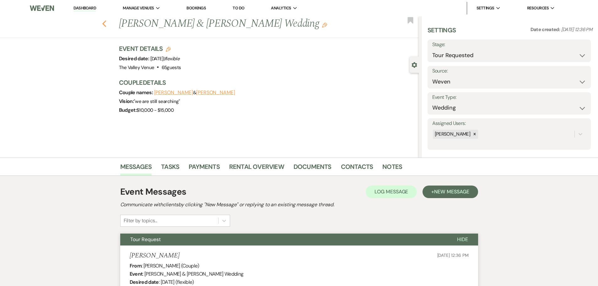
select select "2"
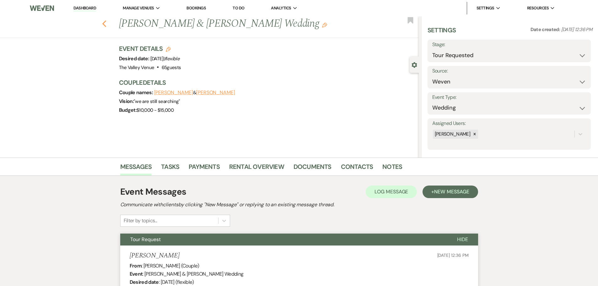
select select "2"
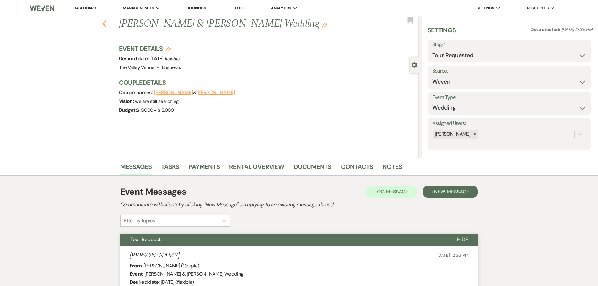
select select "2"
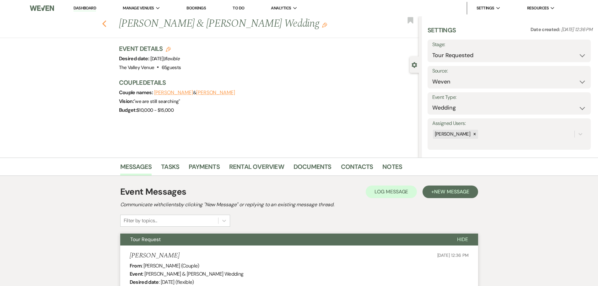
select select "2"
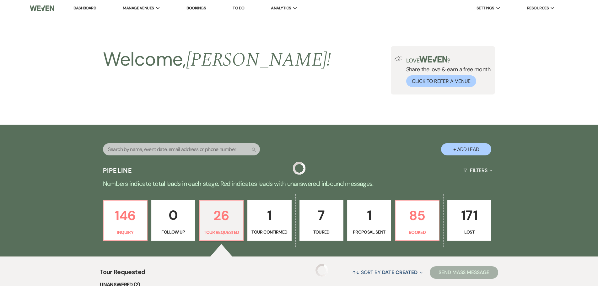
scroll to position [251, 0]
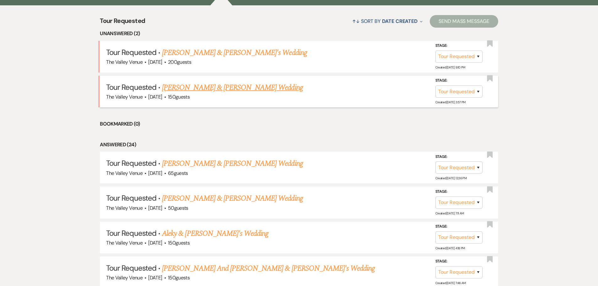
click at [215, 86] on link "Lane Herron & Jenasi Luevano's Wedding" at bounding box center [232, 87] width 141 height 11
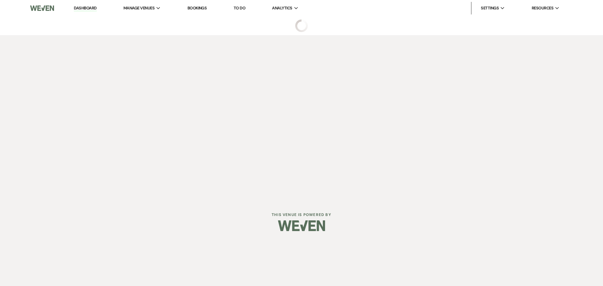
select select "2"
select select "1"
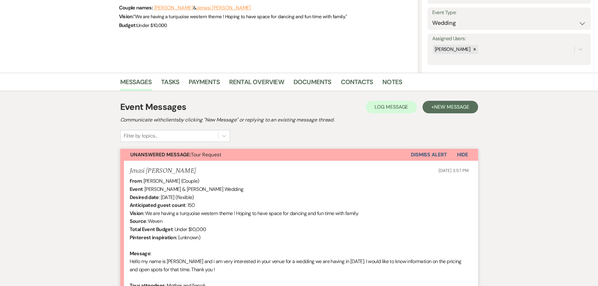
scroll to position [188, 0]
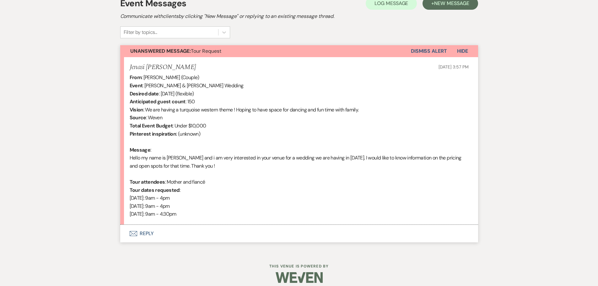
click at [144, 234] on button "Envelope Reply" at bounding box center [299, 234] width 358 height 18
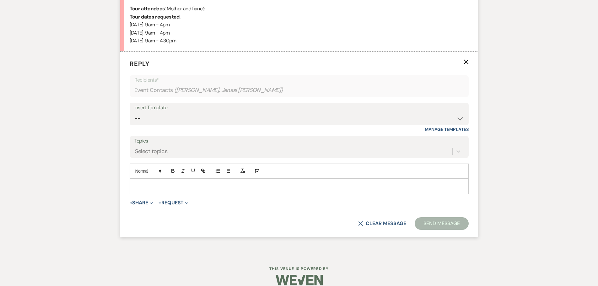
scroll to position [363, 0]
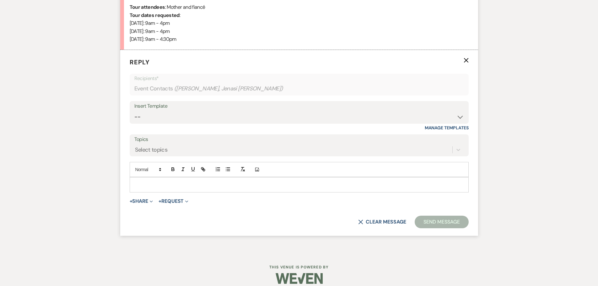
click at [180, 110] on div "Insert Template" at bounding box center [299, 106] width 330 height 9
click at [177, 121] on select "-- Weven Planning Portal Introduction (Booked Events) Initial Inquiry Response …" at bounding box center [299, 117] width 330 height 12
select select "2334"
click at [134, 111] on select "-- Weven Planning Portal Introduction (Booked Events) Initial Inquiry Response …" at bounding box center [299, 117] width 330 height 12
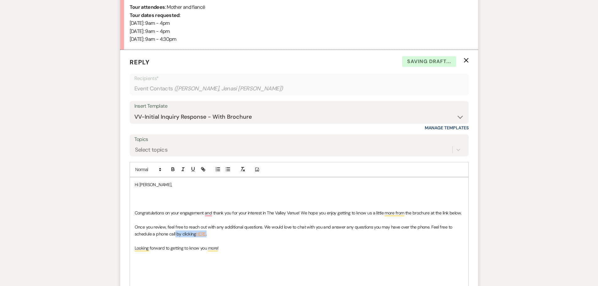
drag, startPoint x: 216, startPoint y: 234, endPoint x: 175, endPoint y: 235, distance: 40.8
click at [175, 235] on p "Once you review, feel free to reach out with any additional questions. We would…" at bounding box center [299, 231] width 329 height 14
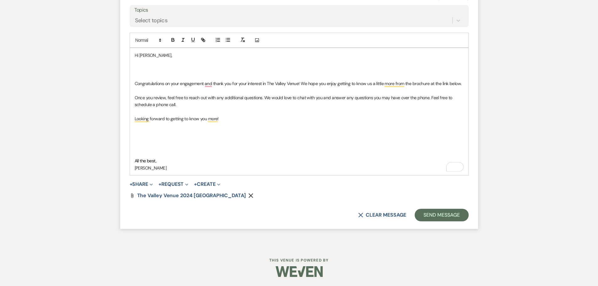
scroll to position [493, 0]
drag, startPoint x: 222, startPoint y: 190, endPoint x: 222, endPoint y: 193, distance: 3.5
click at [222, 191] on form "Reply X Saving draft... Recipients* Event Contacts ( Lane Herron, Jenasi Luevan…" at bounding box center [299, 74] width 358 height 308
click at [249, 196] on use "button" at bounding box center [251, 195] width 5 height 5
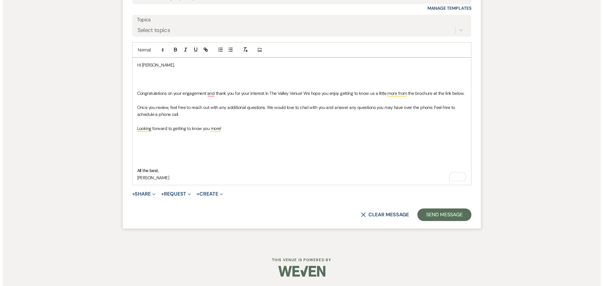
scroll to position [483, 0]
click at [153, 193] on icon "Expand" at bounding box center [151, 194] width 3 height 3
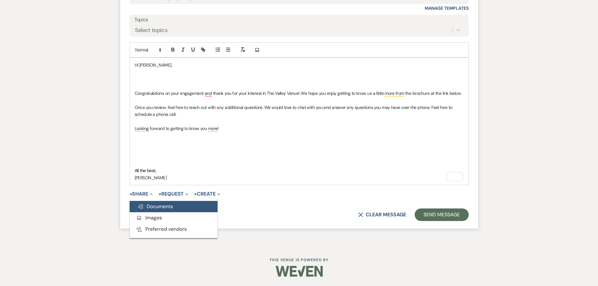
click at [153, 204] on span "Doc Upload Documents" at bounding box center [155, 206] width 36 height 7
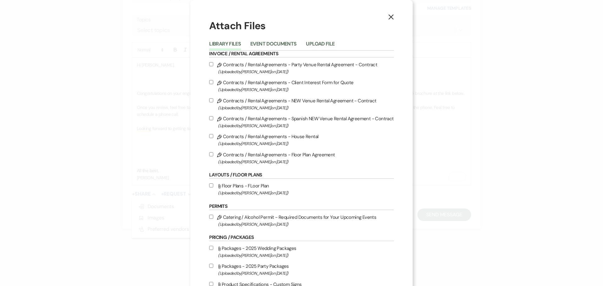
scroll to position [126, 0]
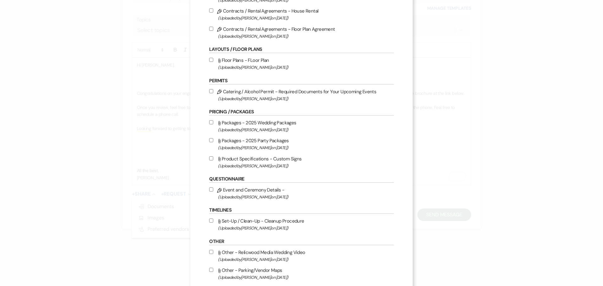
click at [209, 123] on input "Attach File Packages - 2025 Wedding Packages (Uploaded by Danelle Middleton on …" at bounding box center [211, 122] width 4 height 4
checkbox input "true"
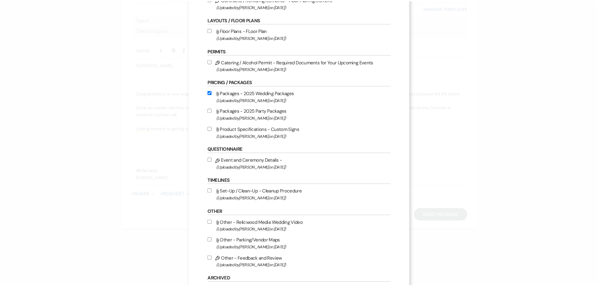
scroll to position [244, 0]
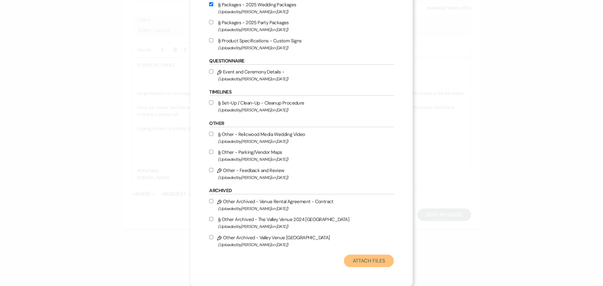
click at [374, 259] on button "Attach Files" at bounding box center [369, 261] width 50 height 13
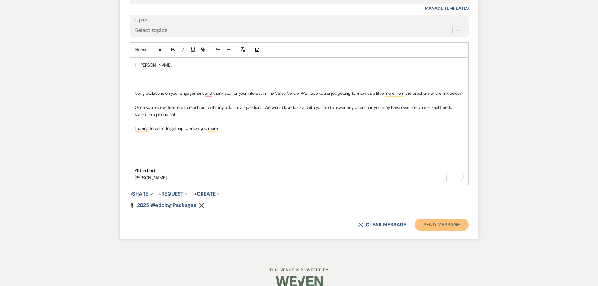
click at [431, 227] on button "Send Message" at bounding box center [442, 225] width 54 height 13
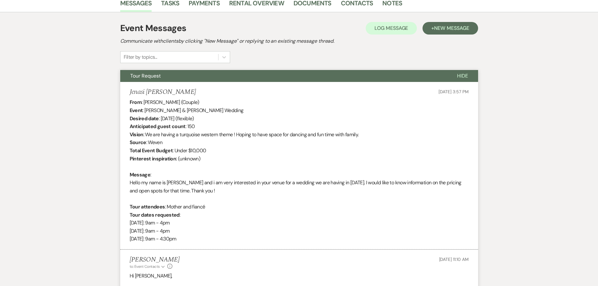
scroll to position [77, 0]
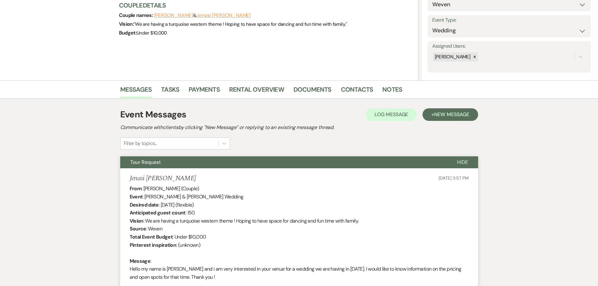
drag, startPoint x: 109, startPoint y: 29, endPoint x: 106, endPoint y: 30, distance: 3.5
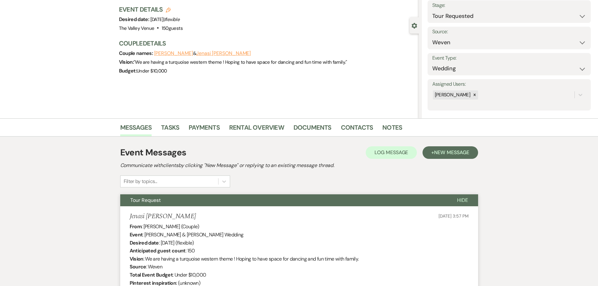
scroll to position [42, 0]
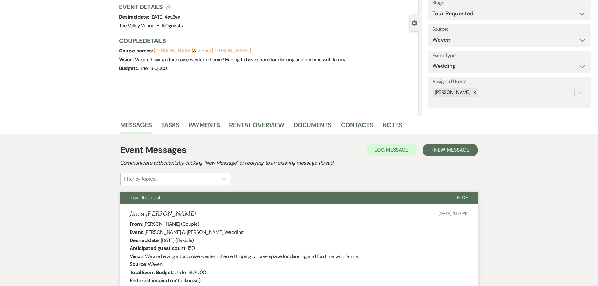
select select "2"
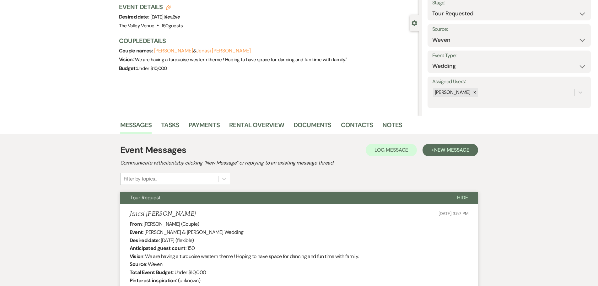
select select "2"
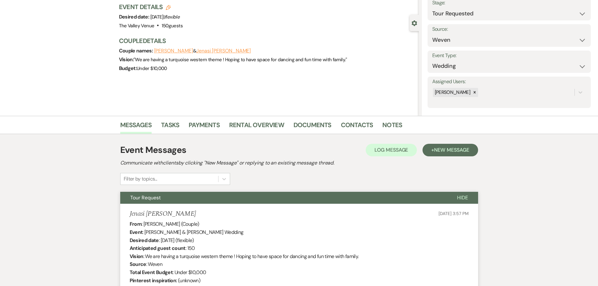
select select "2"
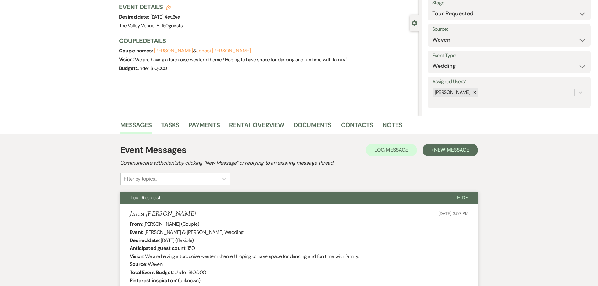
select select "2"
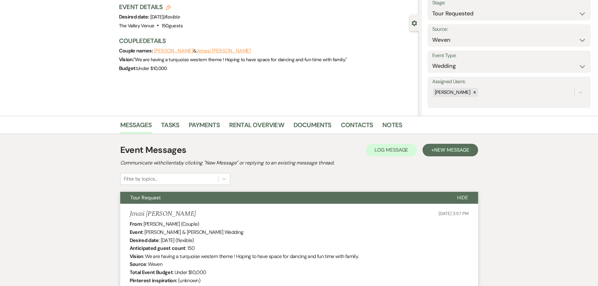
select select "2"
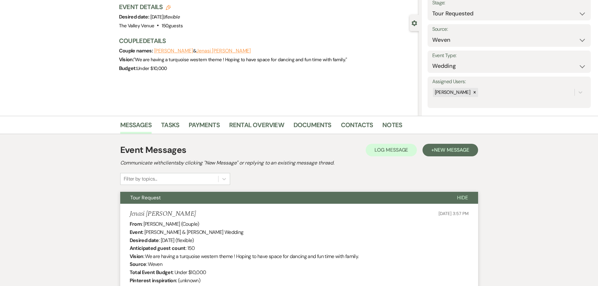
select select "2"
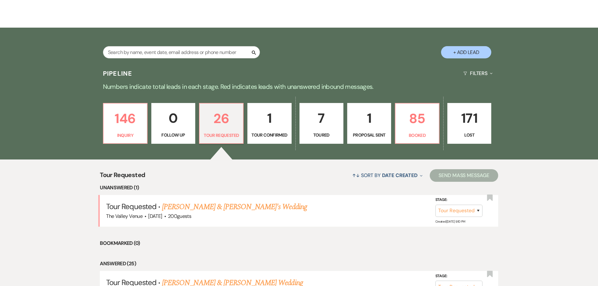
scroll to position [94, 0]
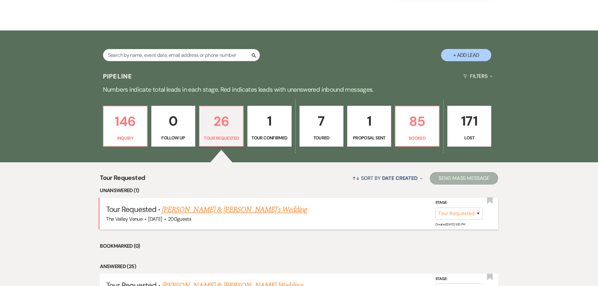
click at [219, 207] on link "Alekya & Ram's Wedding" at bounding box center [234, 209] width 145 height 11
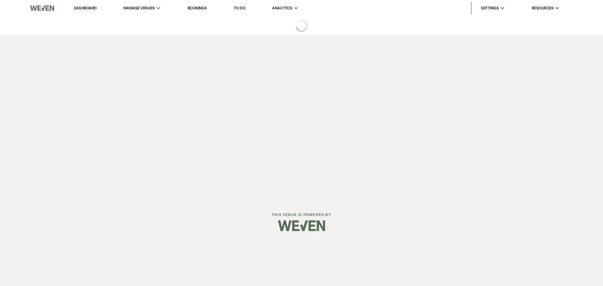
select select "2"
select select "1"
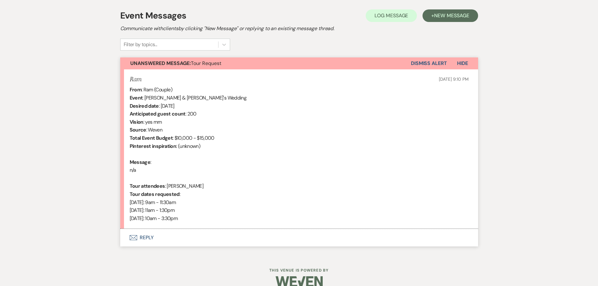
scroll to position [187, 0]
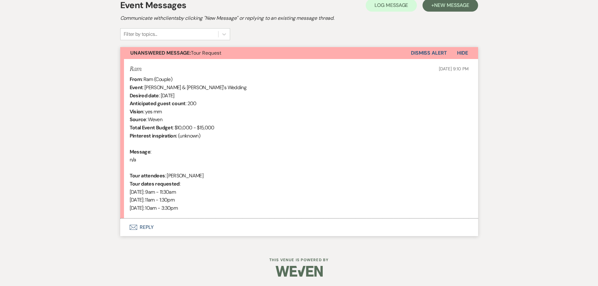
click at [144, 226] on button "Envelope Reply" at bounding box center [299, 228] width 358 height 18
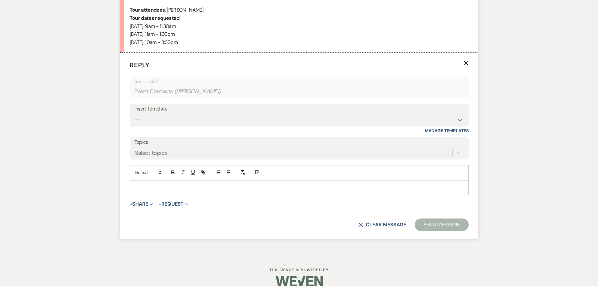
scroll to position [355, 0]
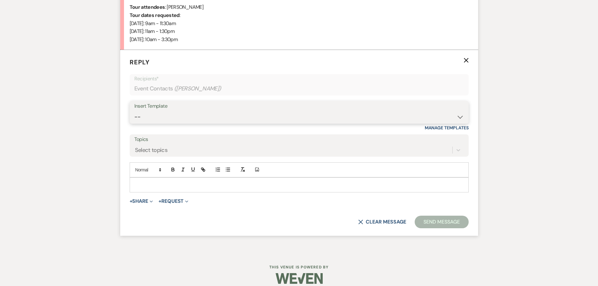
click at [202, 120] on select "-- Weven Planning Portal Introduction (Booked Events) Initial Inquiry Response …" at bounding box center [299, 117] width 330 height 12
select select "2334"
click at [134, 111] on select "-- Weven Planning Portal Introduction (Booked Events) Initial Inquiry Response …" at bounding box center [299, 117] width 330 height 12
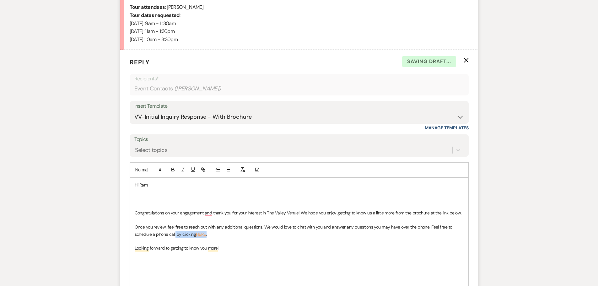
drag, startPoint x: 215, startPoint y: 234, endPoint x: 175, endPoint y: 237, distance: 40.3
click at [175, 237] on p "Once you review, feel free to reach out with any additional questions. We would…" at bounding box center [299, 231] width 329 height 14
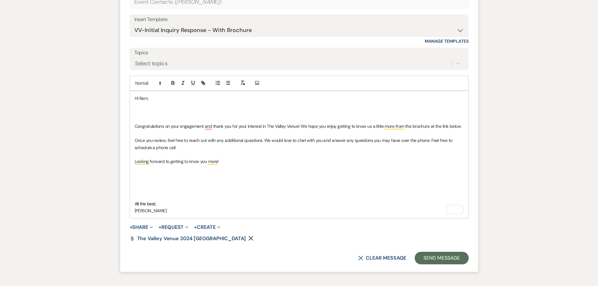
scroll to position [485, 0]
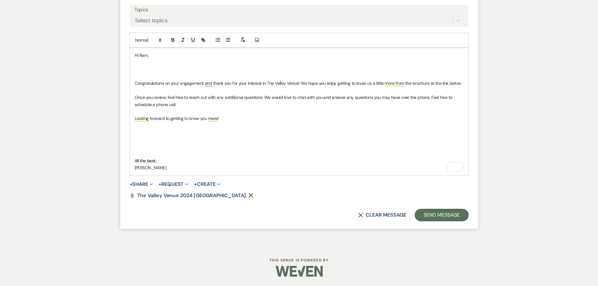
click at [249, 195] on use "button" at bounding box center [251, 195] width 5 height 5
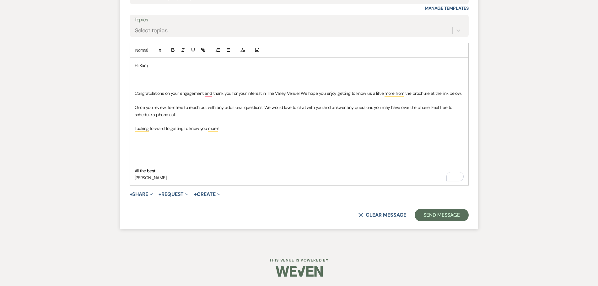
click at [152, 201] on form "Reply X Saving draft... Recipients* Event Contacts ( Alekya, Ram ) Insert Templ…" at bounding box center [299, 79] width 358 height 298
click at [152, 195] on icon "Expand" at bounding box center [151, 194] width 3 height 3
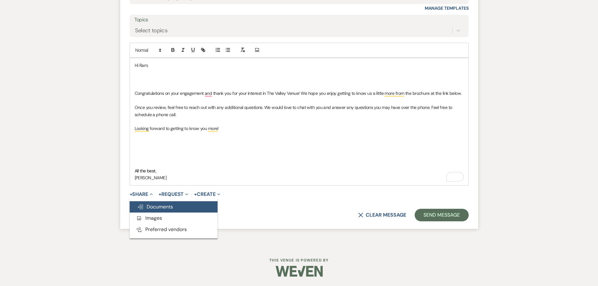
click at [151, 206] on span "Doc Upload Documents" at bounding box center [155, 207] width 36 height 7
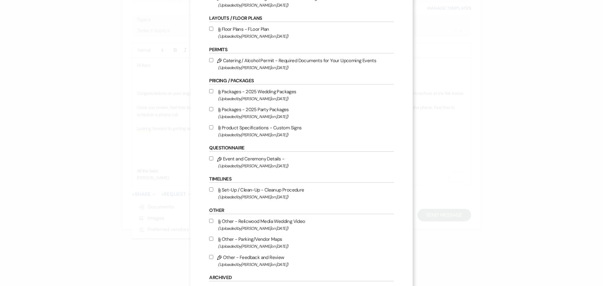
scroll to position [157, 0]
click at [210, 90] on input "Attach File Packages - 2025 Wedding Packages (Uploaded by Danelle Middleton on …" at bounding box center [211, 91] width 4 height 4
checkbox input "true"
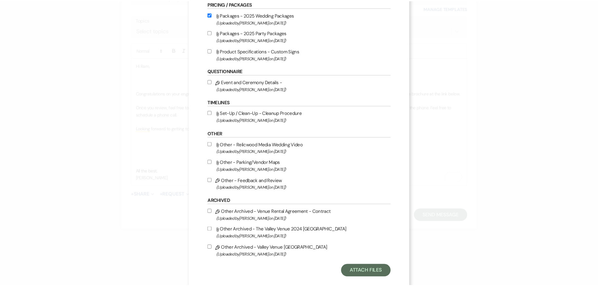
scroll to position [244, 0]
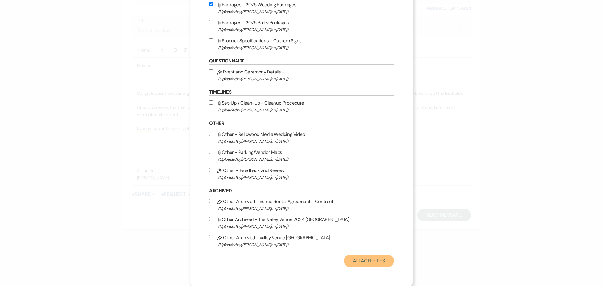
click at [378, 257] on button "Attach Files" at bounding box center [369, 261] width 50 height 13
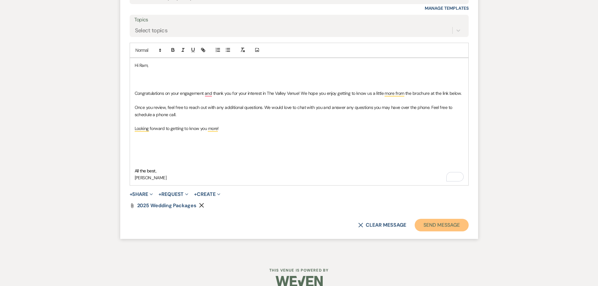
click at [447, 230] on button "Send Message" at bounding box center [442, 225] width 54 height 13
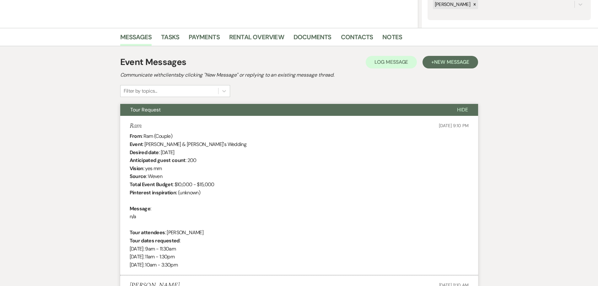
scroll to position [0, 0]
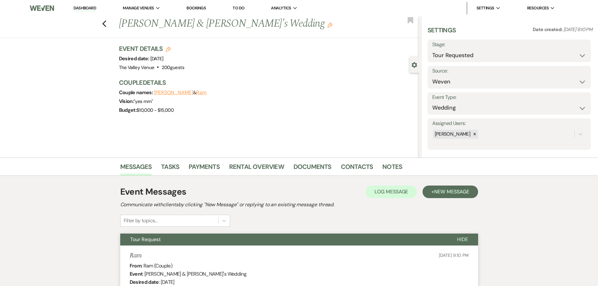
click at [83, 6] on link "Dashboard" at bounding box center [85, 8] width 23 height 6
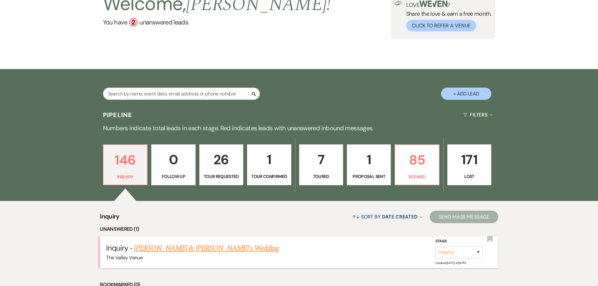
scroll to position [157, 0]
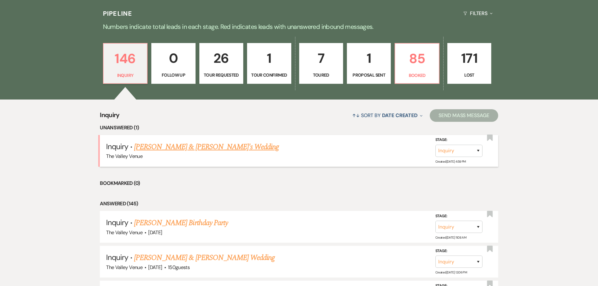
click at [183, 147] on link "Jennifer & Fiance's Wedding" at bounding box center [206, 146] width 145 height 11
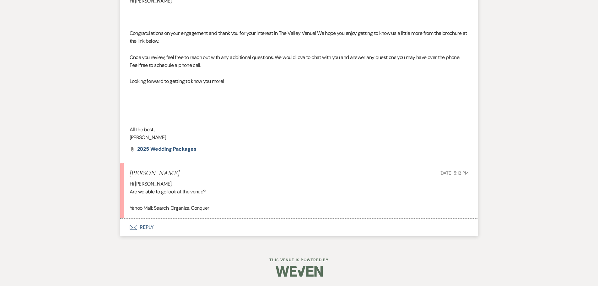
scroll to position [271, 0]
click at [153, 229] on button "Envelope Reply" at bounding box center [299, 228] width 358 height 18
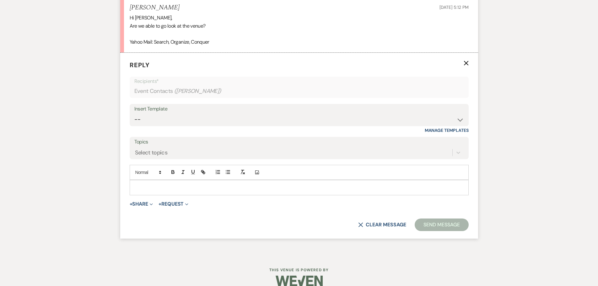
scroll to position [440, 0]
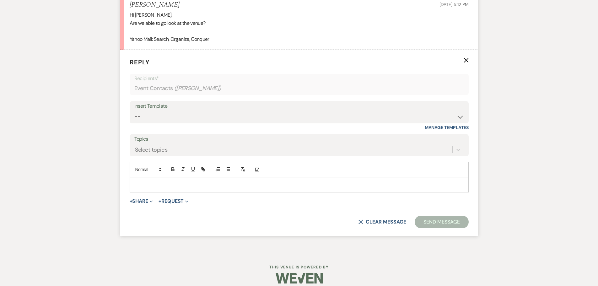
click at [210, 189] on div at bounding box center [299, 184] width 339 height 14
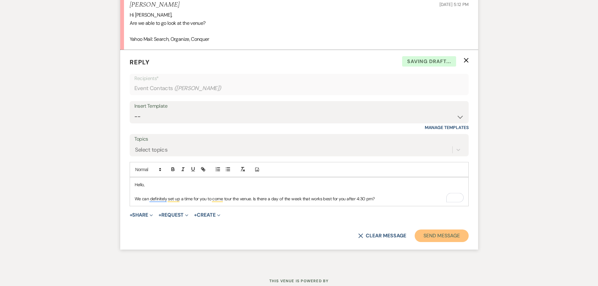
click at [426, 234] on button "Send Message" at bounding box center [442, 236] width 54 height 13
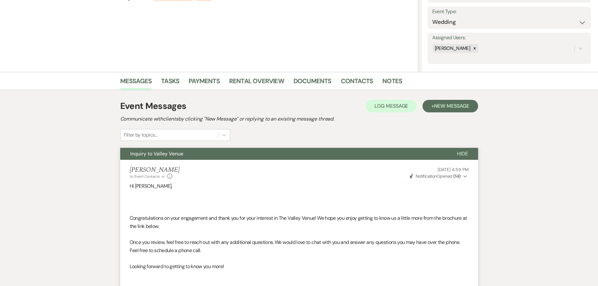
scroll to position [0, 0]
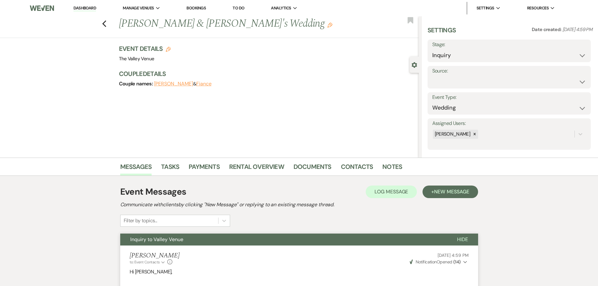
click at [77, 6] on link "Dashboard" at bounding box center [85, 8] width 23 height 6
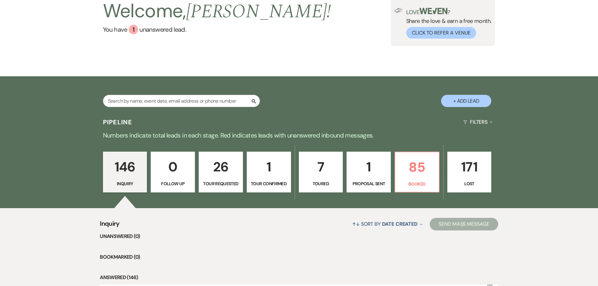
scroll to position [94, 0]
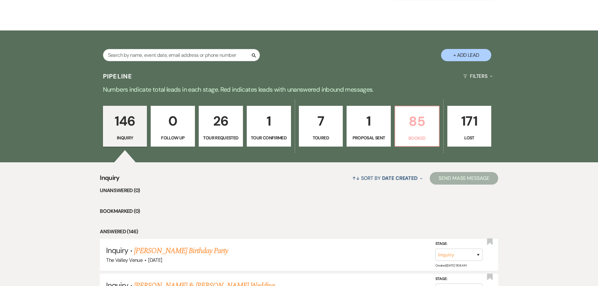
click at [421, 143] on link "85 Booked" at bounding box center [417, 126] width 45 height 41
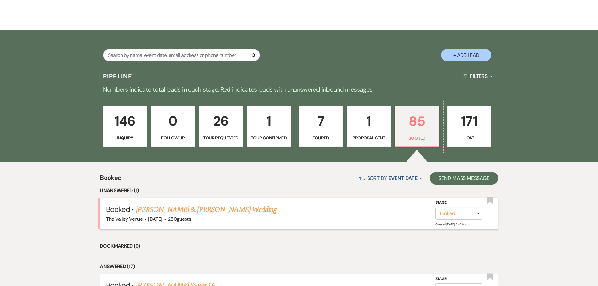
click at [241, 211] on link "[PERSON_NAME] & [PERSON_NAME] Wedding" at bounding box center [206, 209] width 141 height 11
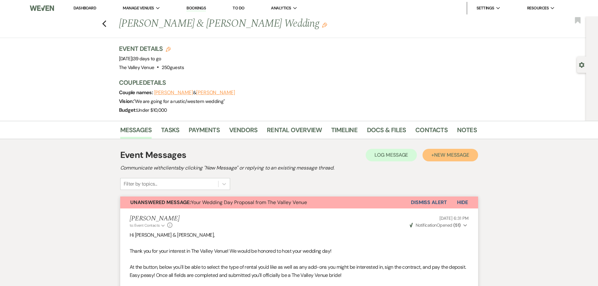
click at [456, 152] on span "New Message" at bounding box center [451, 155] width 35 height 7
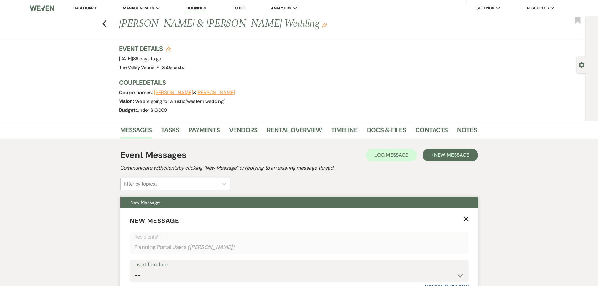
click at [467, 216] on button "X" at bounding box center [466, 218] width 5 height 5
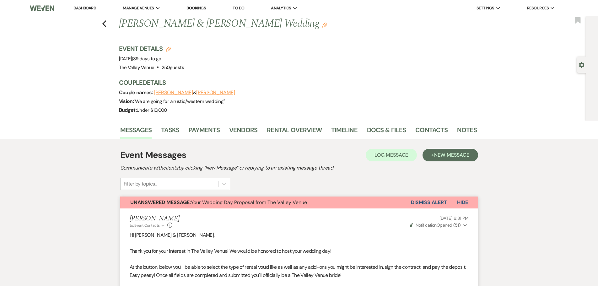
click at [436, 204] on button "Dismiss Alert" at bounding box center [429, 203] width 36 height 12
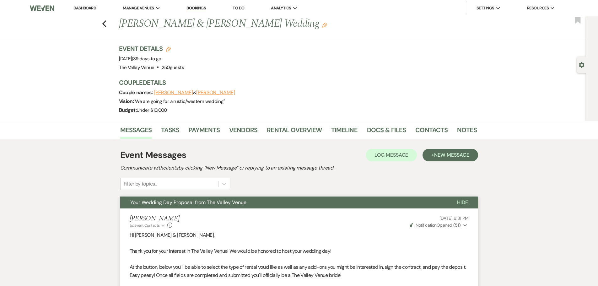
click at [75, 8] on link "Dashboard" at bounding box center [85, 7] width 23 height 5
